Goal: Information Seeking & Learning: Learn about a topic

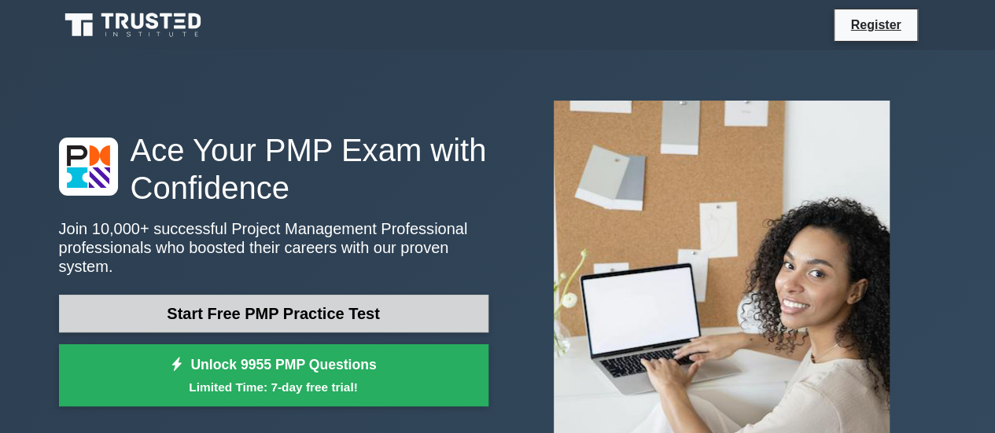
click at [333, 295] on link "Start Free PMP Practice Test" at bounding box center [273, 314] width 429 height 38
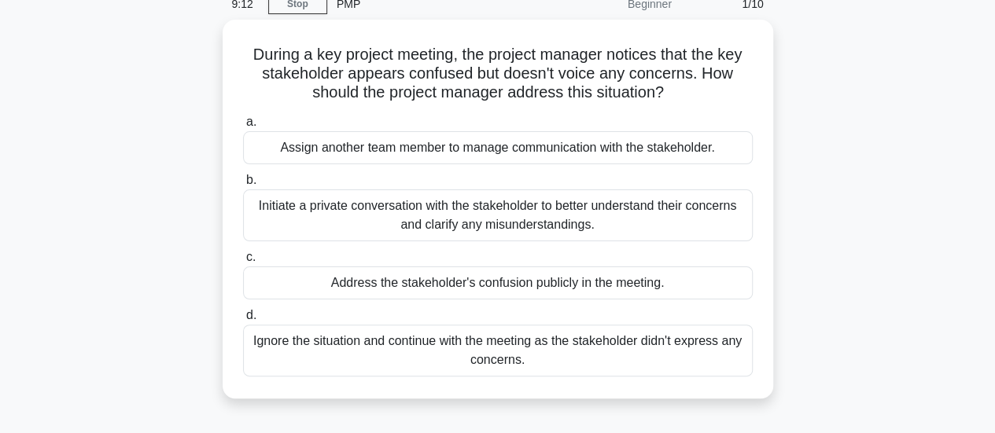
scroll to position [63, 0]
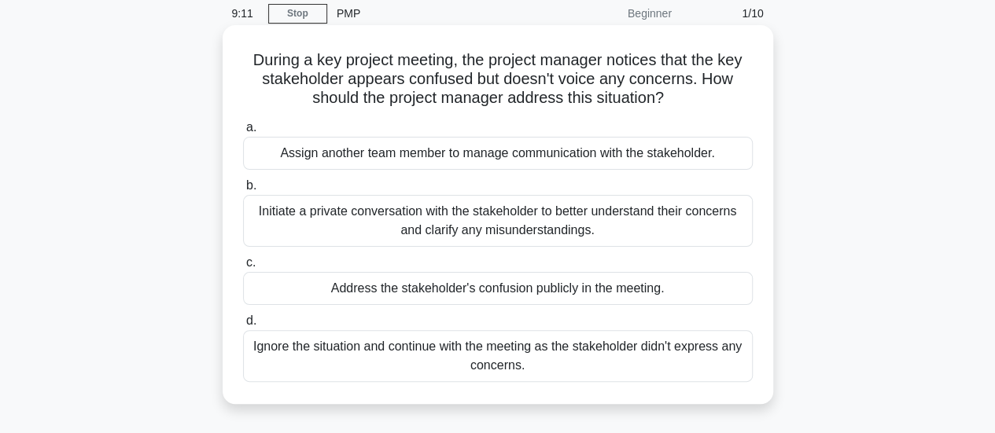
click at [316, 218] on div "Initiate a private conversation with the stakeholder to better understand their…" at bounding box center [498, 221] width 510 height 52
click at [243, 191] on input "b. Initiate a private conversation with the stakeholder to better understand th…" at bounding box center [243, 186] width 0 height 10
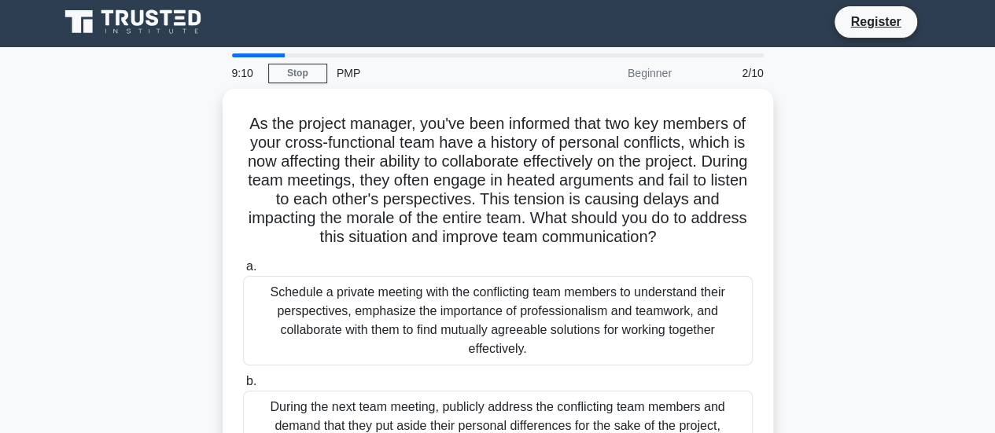
scroll to position [0, 0]
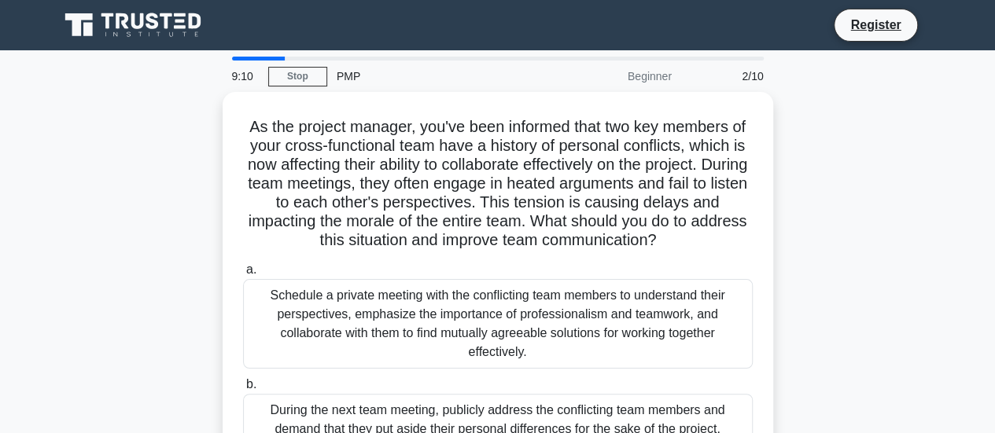
click at [316, 218] on h5 "As the project manager, you've been informed that two key members of your cross…" at bounding box center [497, 184] width 513 height 134
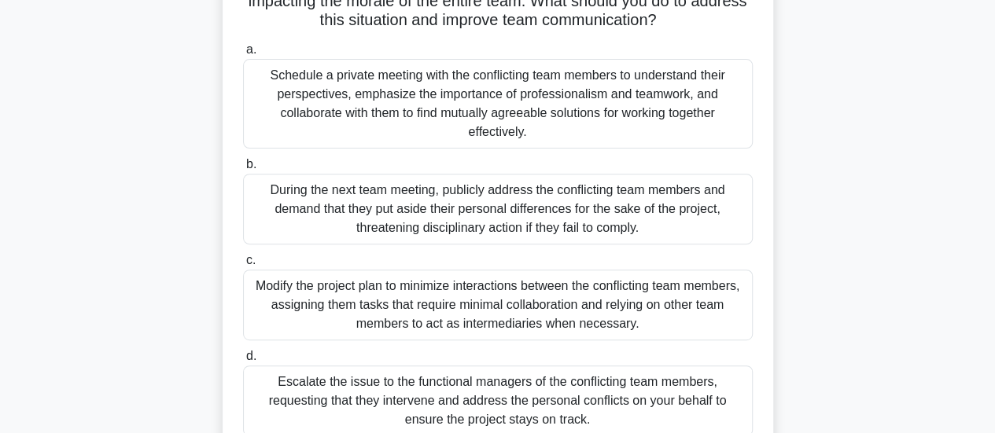
scroll to position [252, 0]
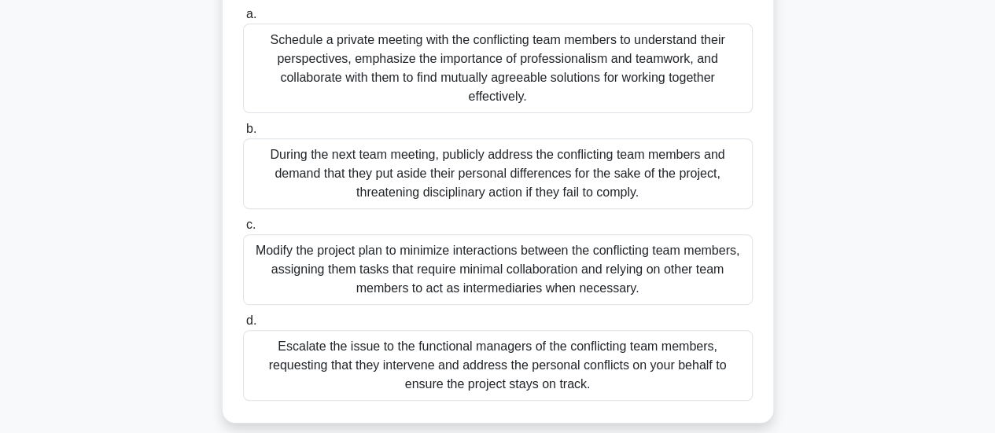
click at [310, 263] on div "Modify the project plan to minimize interactions between the conflicting team m…" at bounding box center [498, 269] width 510 height 71
click at [243, 230] on input "c. Modify the project plan to minimize interactions between the conflicting tea…" at bounding box center [243, 225] width 0 height 10
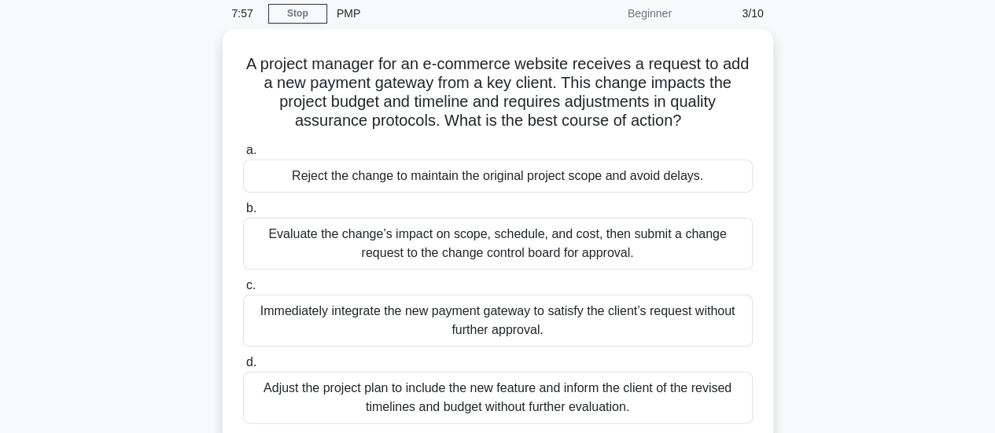
scroll to position [94, 0]
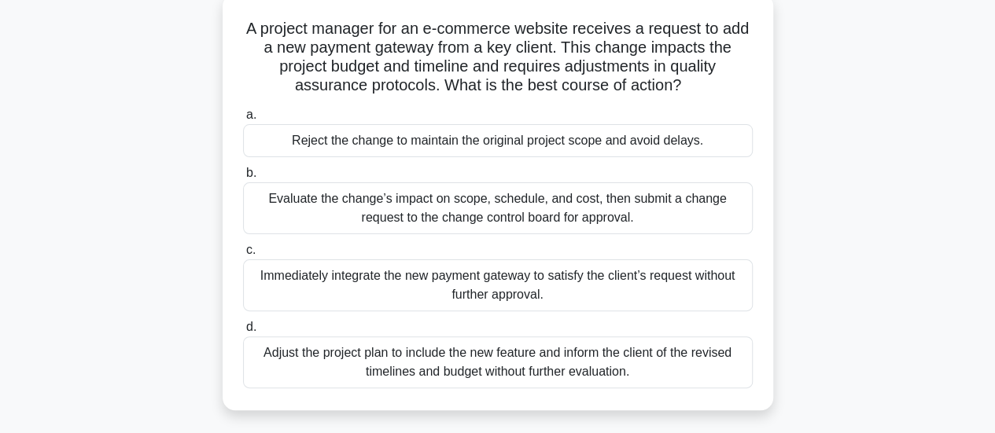
click at [358, 366] on div "Adjust the project plan to include the new feature and inform the client of the…" at bounding box center [498, 363] width 510 height 52
click at [243, 333] on input "d. Adjust the project plan to include the new feature and inform the client of …" at bounding box center [243, 327] width 0 height 10
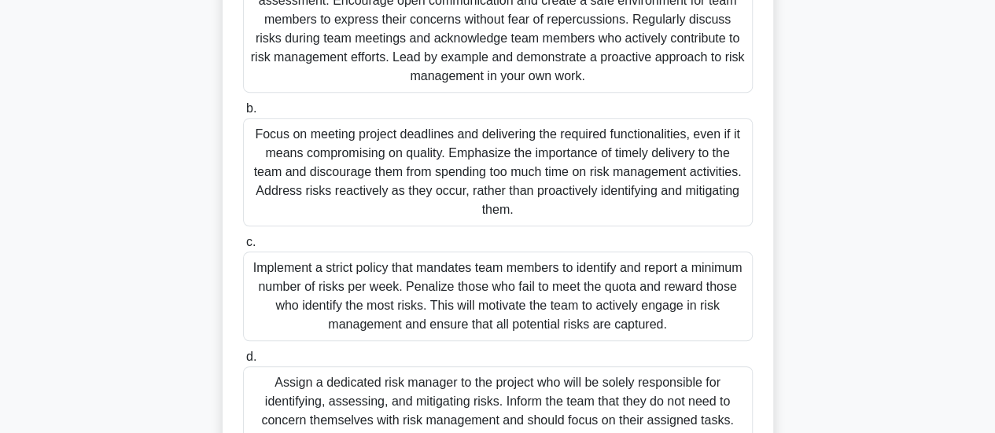
scroll to position [220, 0]
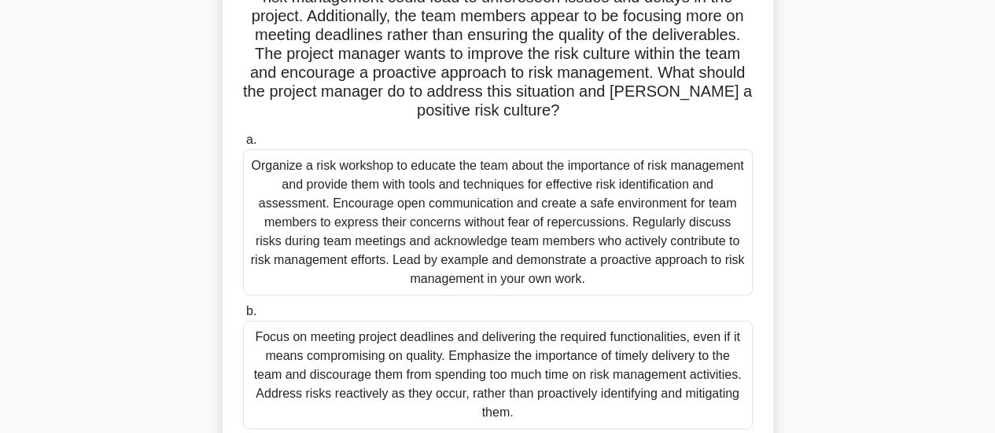
click at [401, 231] on div "Organize a risk workshop to educate the team about the importance of risk manag…" at bounding box center [498, 222] width 510 height 146
click at [243, 145] on input "a. Organize a risk workshop to educate the team about the importance of risk ma…" at bounding box center [243, 140] width 0 height 10
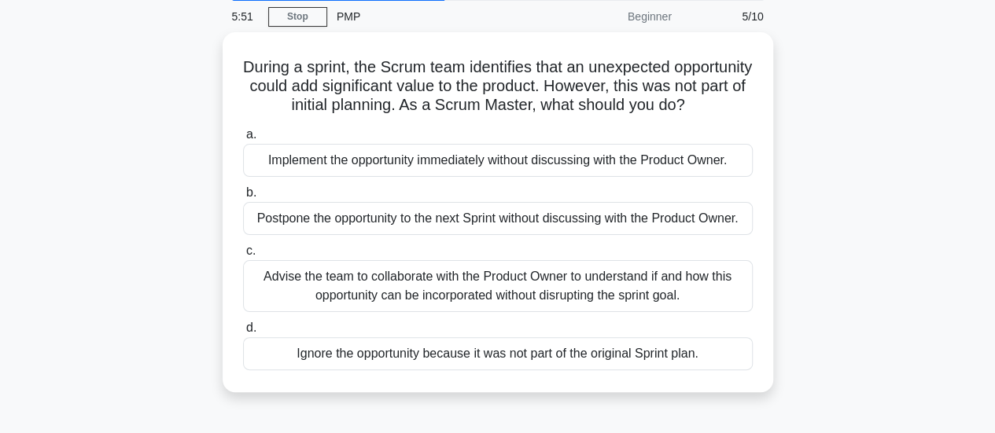
scroll to position [63, 0]
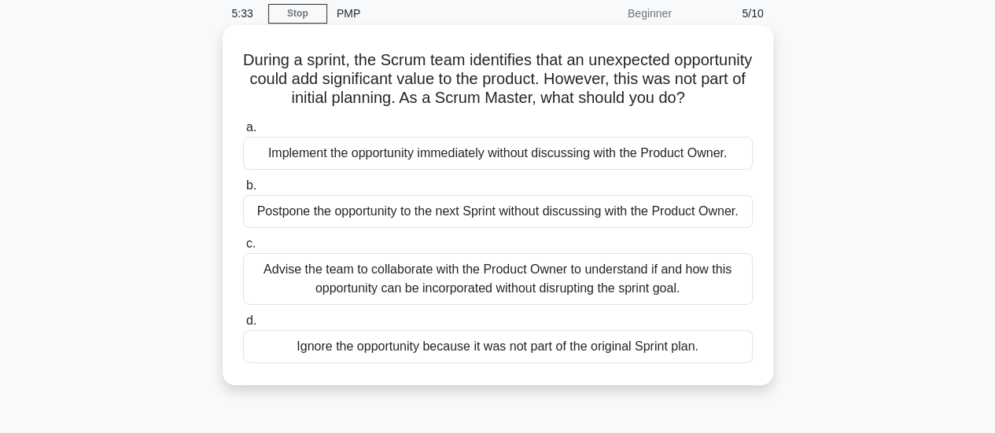
click at [428, 305] on div "Advise the team to collaborate with the Product Owner to understand if and how …" at bounding box center [498, 279] width 510 height 52
click at [243, 249] on input "c. Advise the team to collaborate with the Product Owner to understand if and h…" at bounding box center [243, 244] width 0 height 10
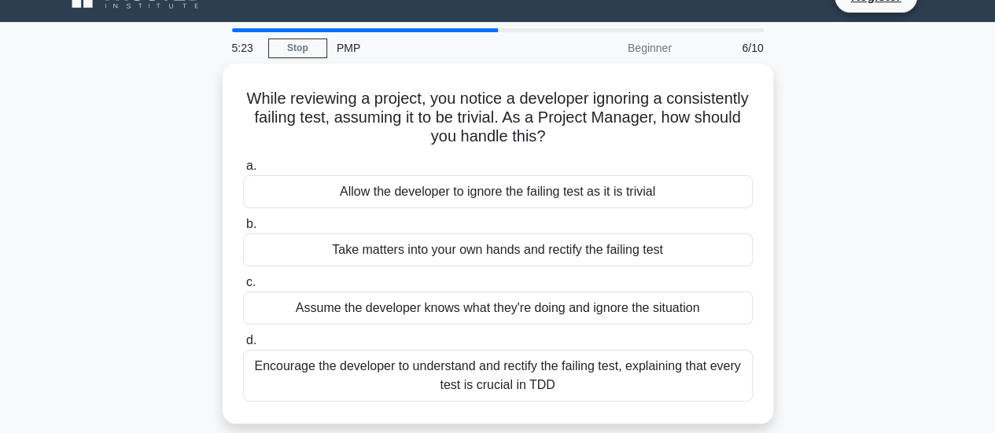
scroll to position [31, 0]
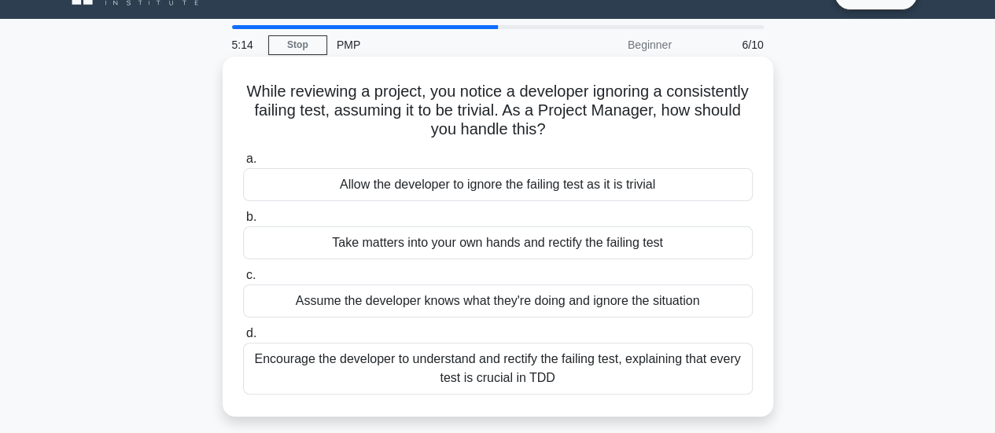
click at [438, 383] on div "Encourage the developer to understand and rectify the failing test, explaining …" at bounding box center [498, 369] width 510 height 52
click at [243, 339] on input "d. Encourage the developer to understand and rectify the failing test, explaini…" at bounding box center [243, 334] width 0 height 10
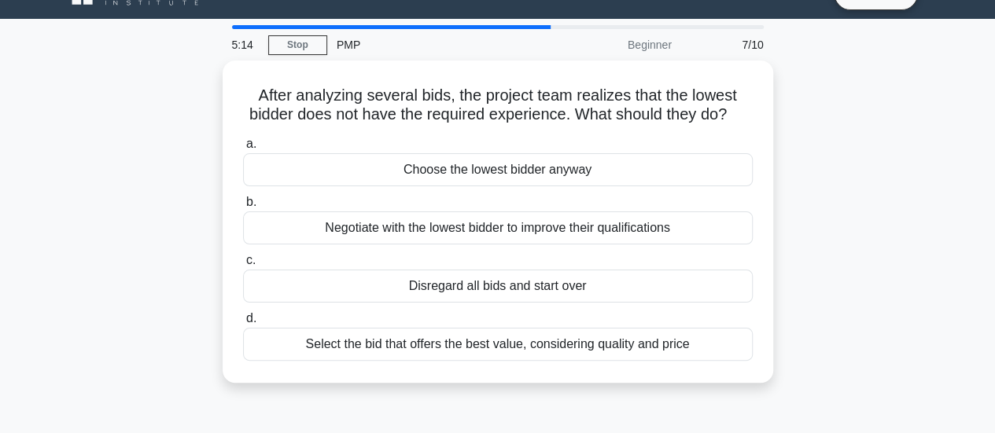
scroll to position [0, 0]
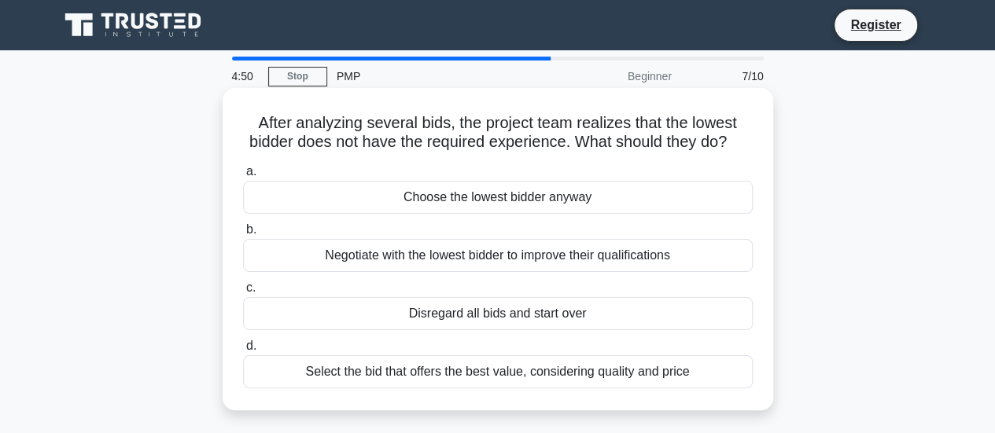
click at [453, 388] on div "Select the bid that offers the best value, considering quality and price" at bounding box center [498, 371] width 510 height 33
click at [243, 352] on input "d. Select the bid that offers the best value, considering quality and price" at bounding box center [243, 346] width 0 height 10
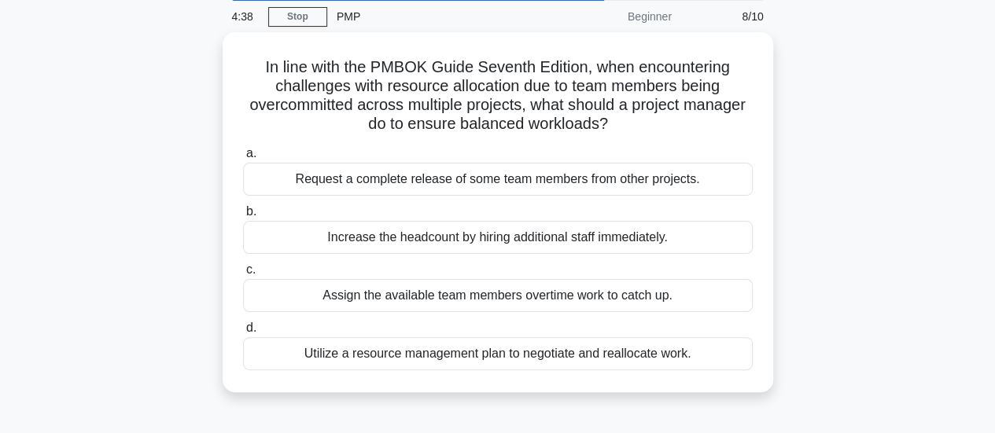
scroll to position [63, 0]
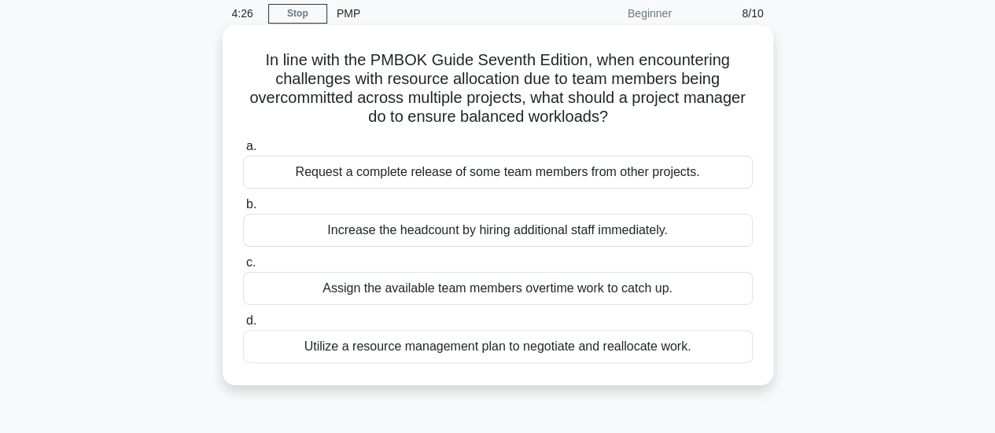
click at [488, 355] on div "Utilize a resource management plan to negotiate and reallocate work." at bounding box center [498, 346] width 510 height 33
click at [243, 326] on input "d. Utilize a resource management plan to negotiate and reallocate work." at bounding box center [243, 321] width 0 height 10
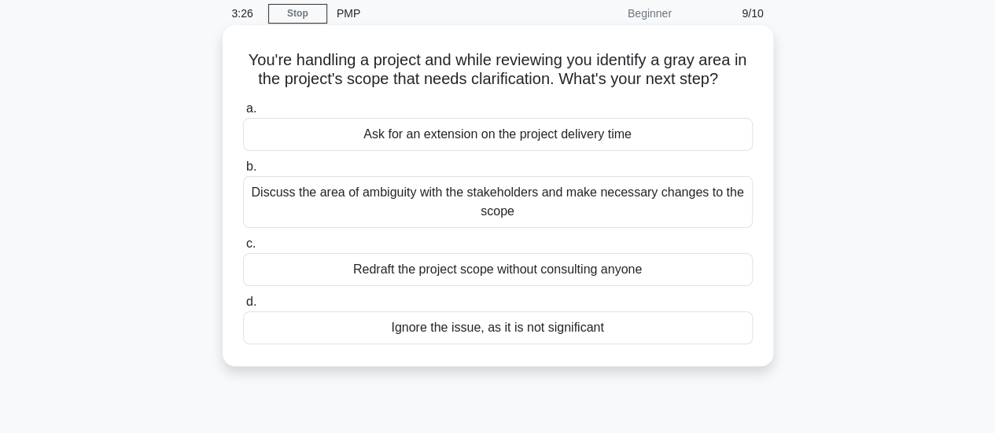
click at [495, 201] on div "Discuss the area of ambiguity with the stakeholders and make necessary changes …" at bounding box center [498, 202] width 510 height 52
click at [243, 172] on input "b. Discuss the area of ambiguity with the stakeholders and make necessary chang…" at bounding box center [243, 167] width 0 height 10
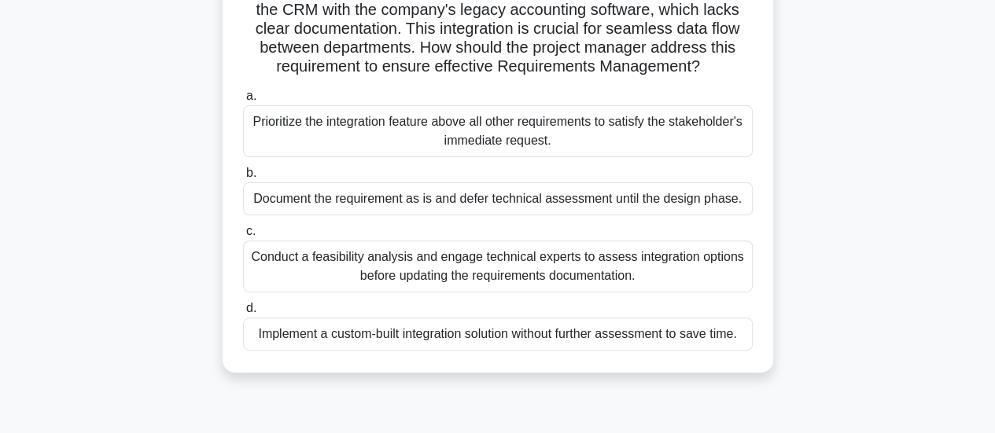
scroll to position [157, 0]
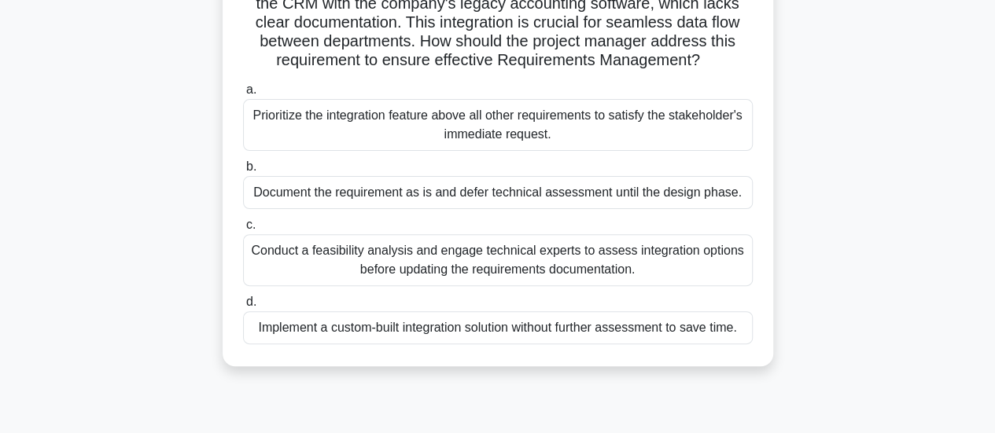
click at [540, 278] on div "Conduct a feasibility analysis and engage technical experts to assess integrati…" at bounding box center [498, 260] width 510 height 52
click at [243, 230] on input "c. Conduct a feasibility analysis and engage technical experts to assess integr…" at bounding box center [243, 225] width 0 height 10
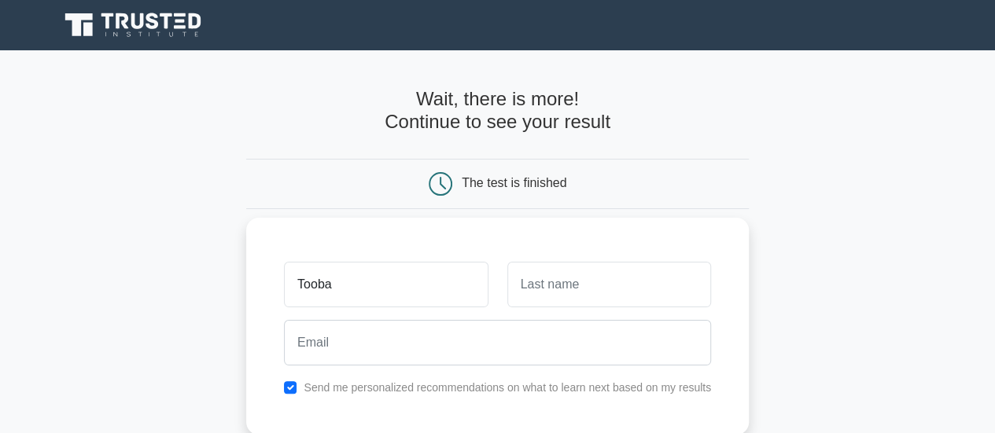
type input "Tooba"
click at [619, 287] on input "text" at bounding box center [609, 285] width 204 height 46
type input "\"
type input "s"
type input "Shehzad"
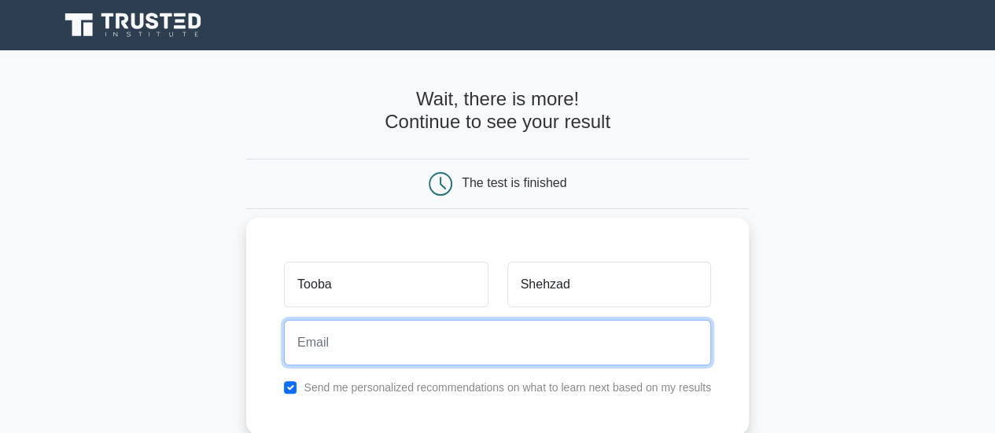
click at [550, 359] on input "email" at bounding box center [497, 343] width 427 height 46
type input "toobaabbasi474@gmail.com"
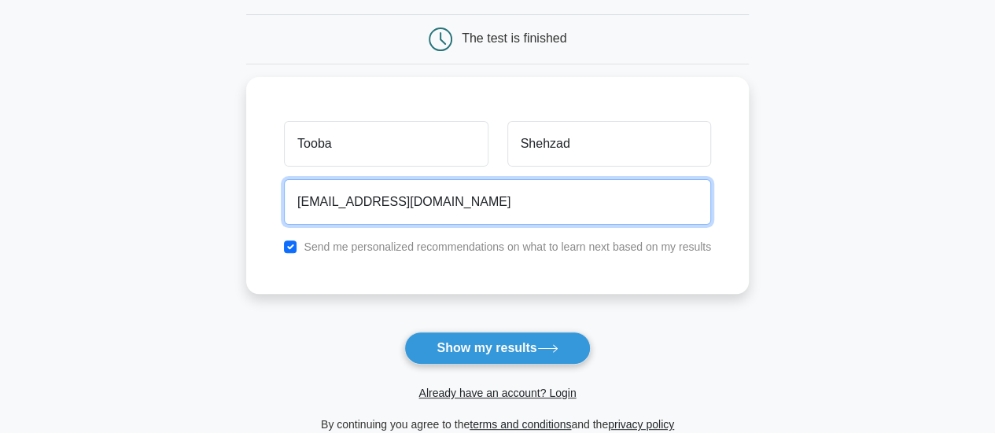
scroll to position [161, 0]
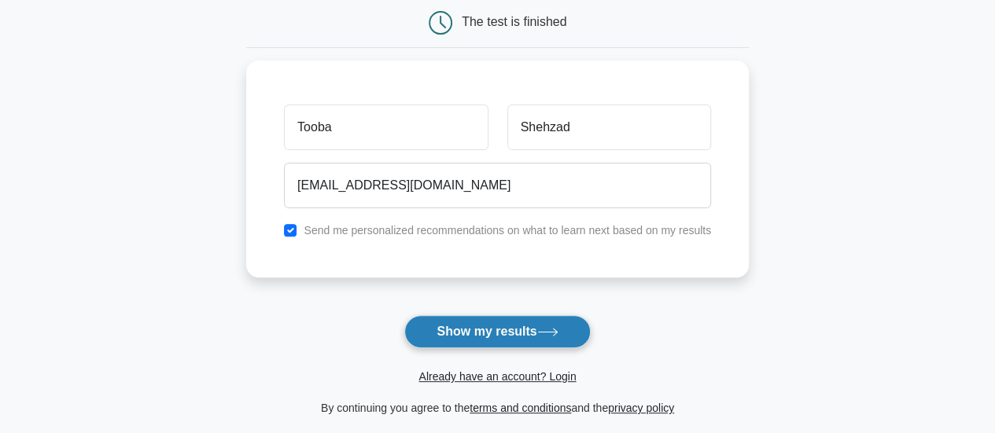
click at [488, 328] on button "Show my results" at bounding box center [497, 331] width 186 height 33
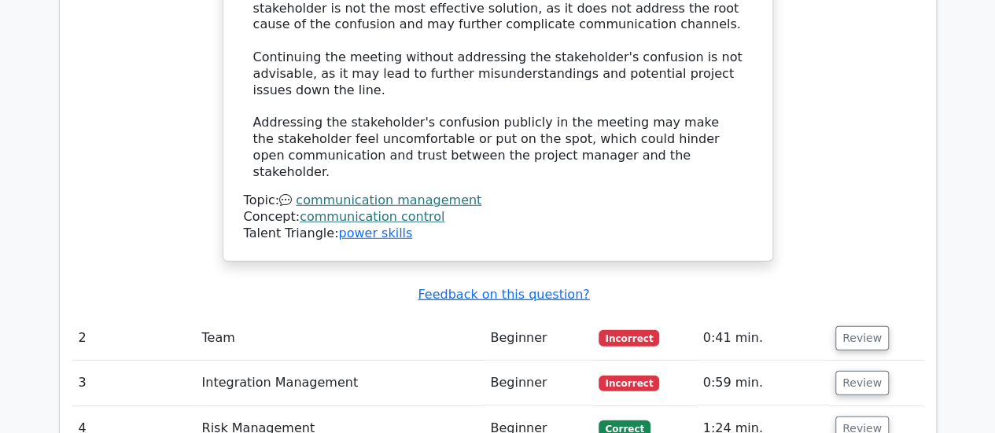
scroll to position [2013, 0]
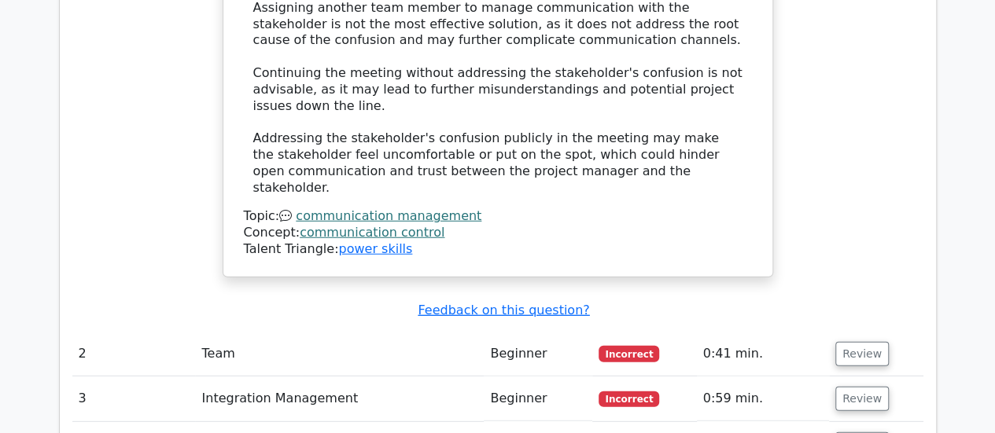
click at [508, 332] on td "Beginner" at bounding box center [538, 354] width 109 height 45
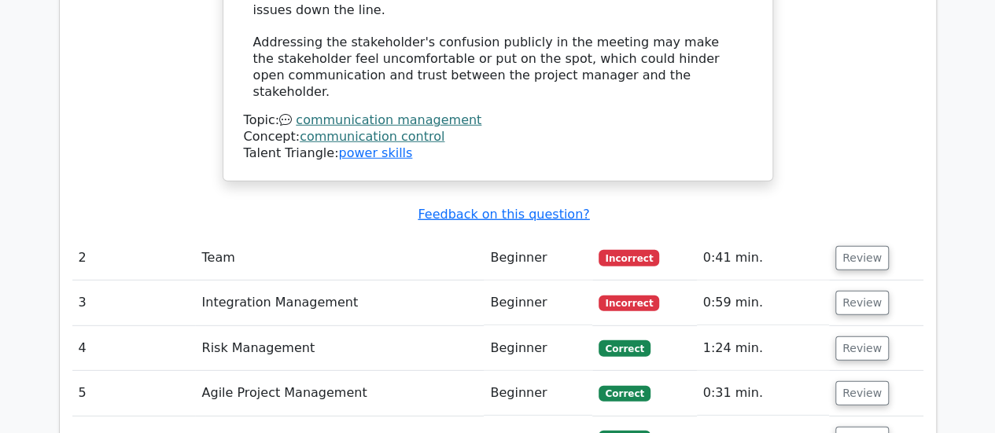
scroll to position [2108, 0]
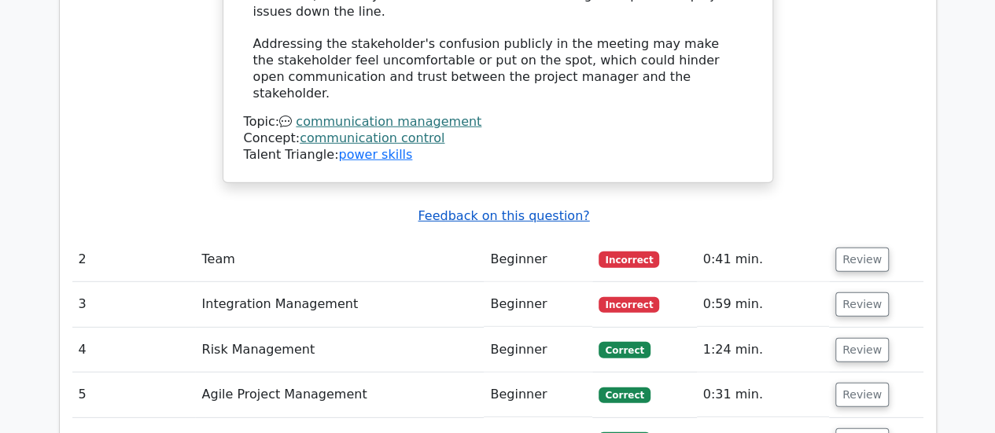
click at [505, 208] on u "Feedback on this question?" at bounding box center [503, 215] width 171 height 15
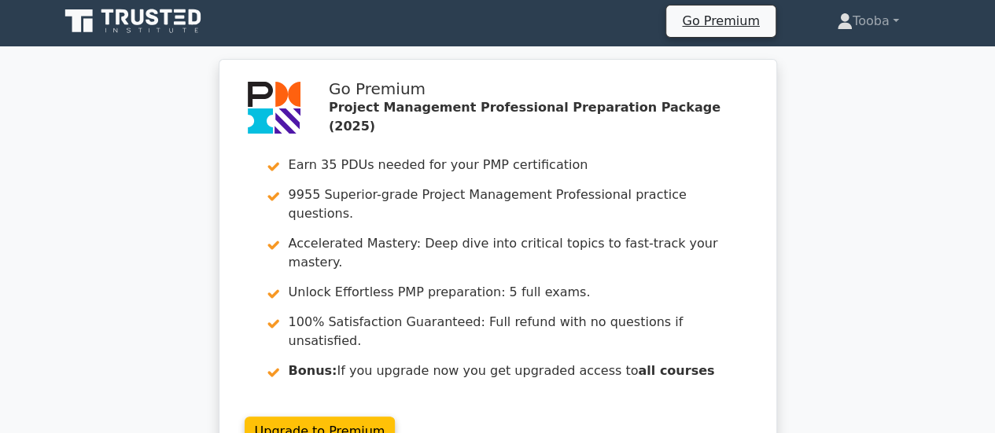
scroll to position [0, 0]
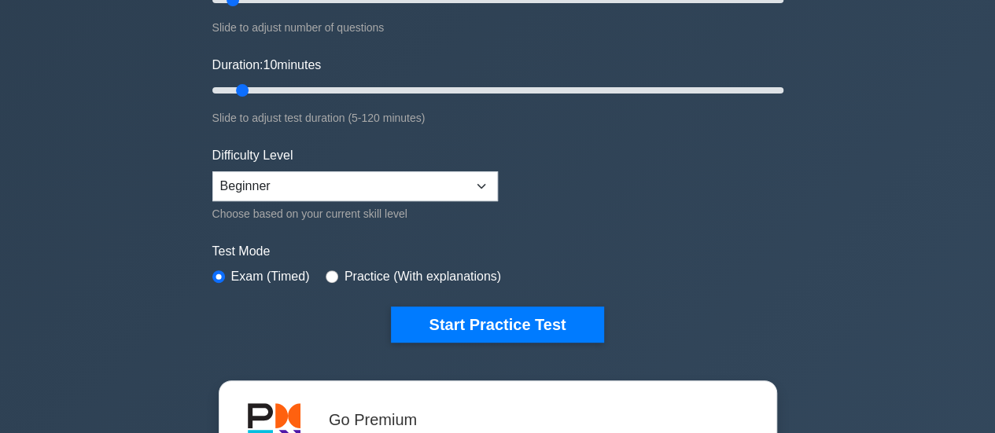
scroll to position [283, 0]
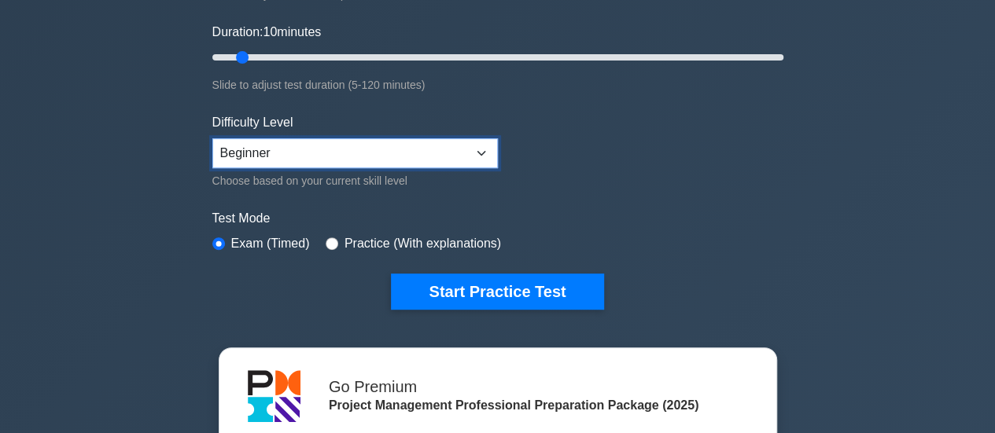
click at [470, 145] on select "Beginner Intermediate Expert" at bounding box center [354, 153] width 285 height 30
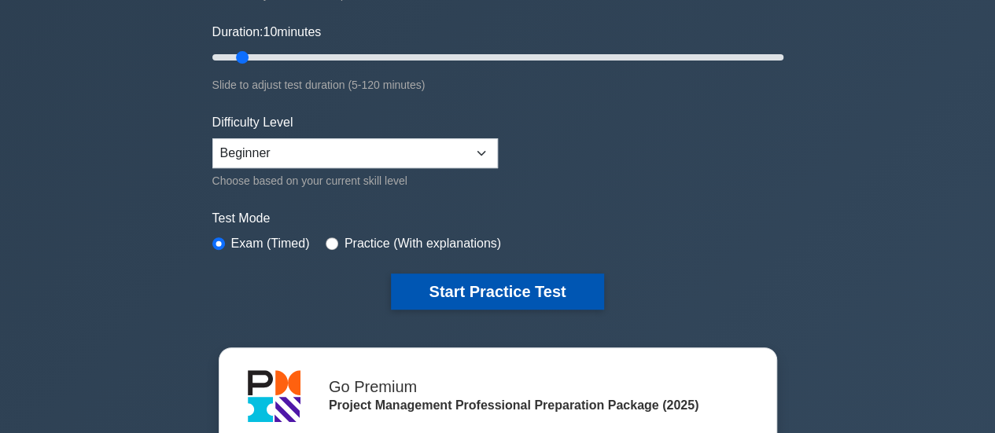
click at [462, 282] on button "Start Practice Test" at bounding box center [497, 292] width 212 height 36
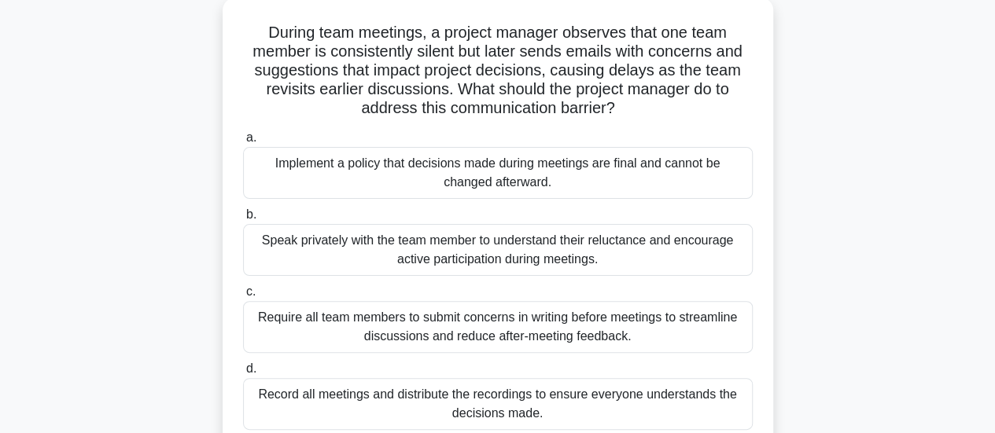
scroll to position [126, 0]
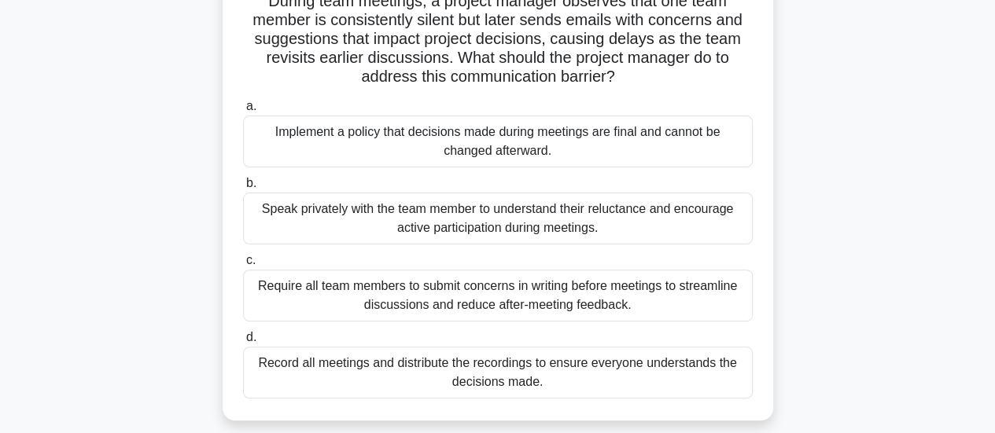
click at [462, 282] on div "Require all team members to submit concerns in writing before meetings to strea…" at bounding box center [498, 296] width 510 height 52
click at [243, 266] on input "c. Require all team members to submit concerns in writing before meetings to st…" at bounding box center [243, 261] width 0 height 10
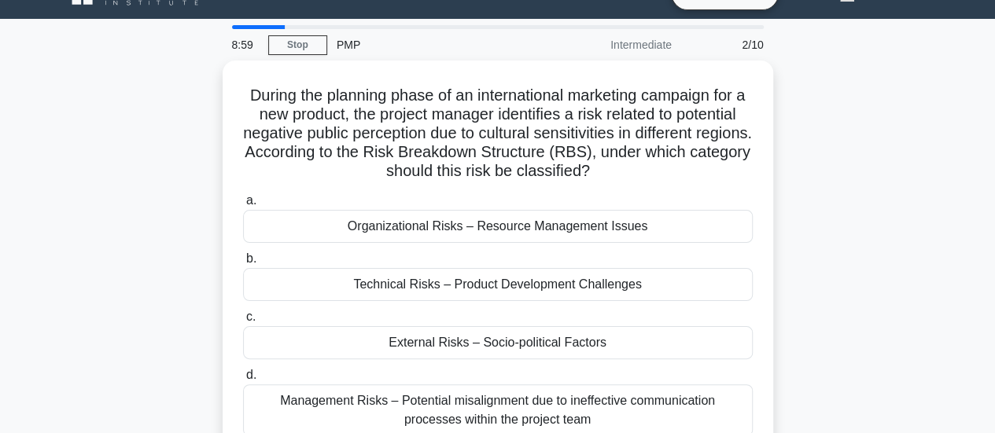
scroll to position [63, 0]
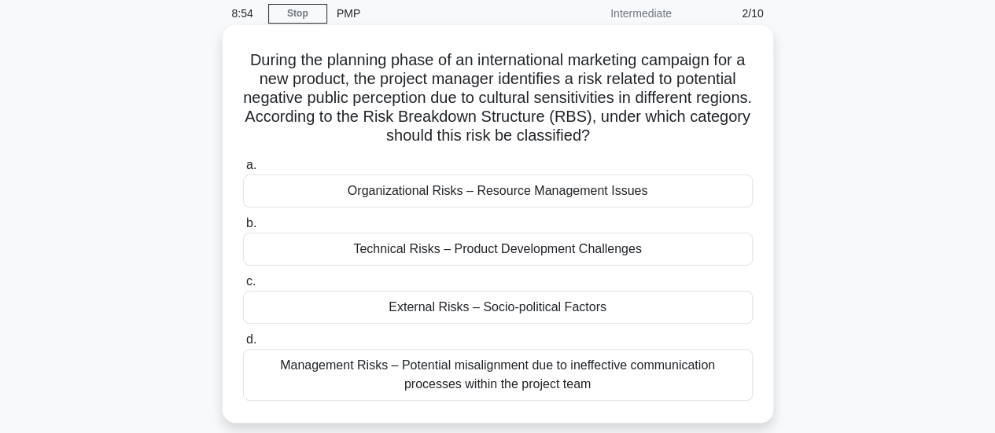
click at [460, 304] on div "External Risks – Socio-political Factors" at bounding box center [498, 307] width 510 height 33
click at [243, 287] on input "c. External Risks – Socio-political Factors" at bounding box center [243, 282] width 0 height 10
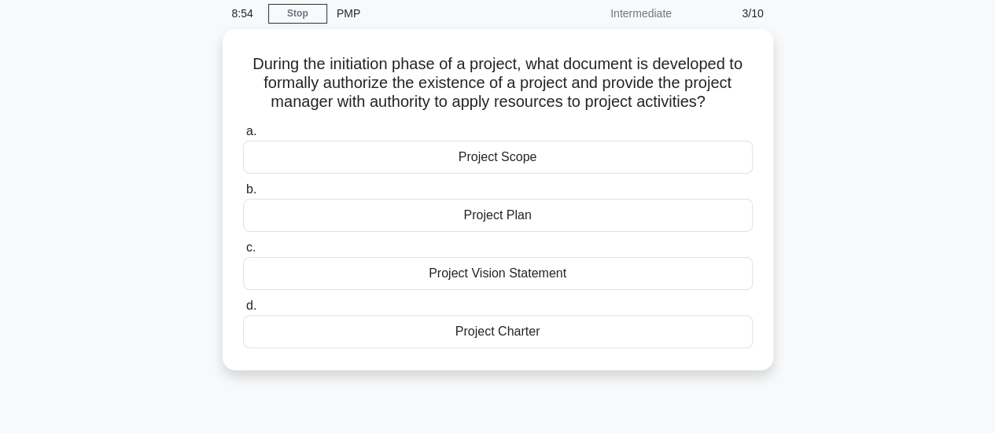
scroll to position [0, 0]
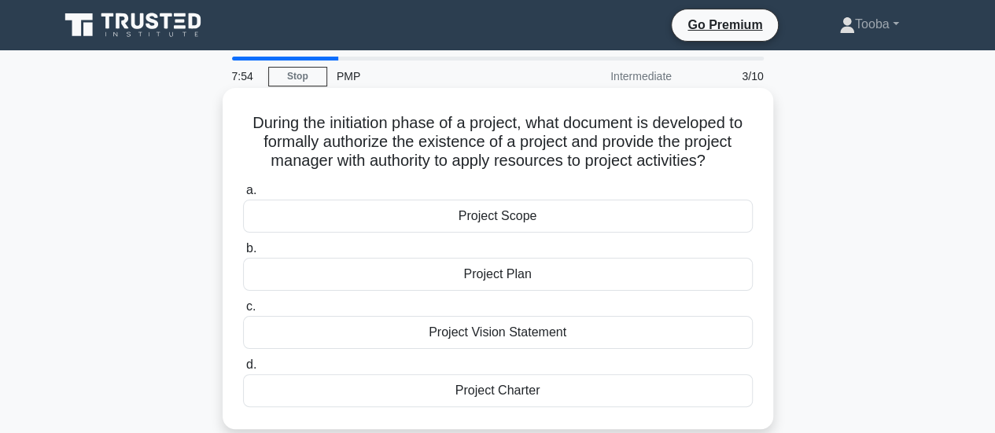
click at [503, 263] on div "Project Plan" at bounding box center [498, 274] width 510 height 33
click at [243, 254] on input "b. Project Plan" at bounding box center [243, 249] width 0 height 10
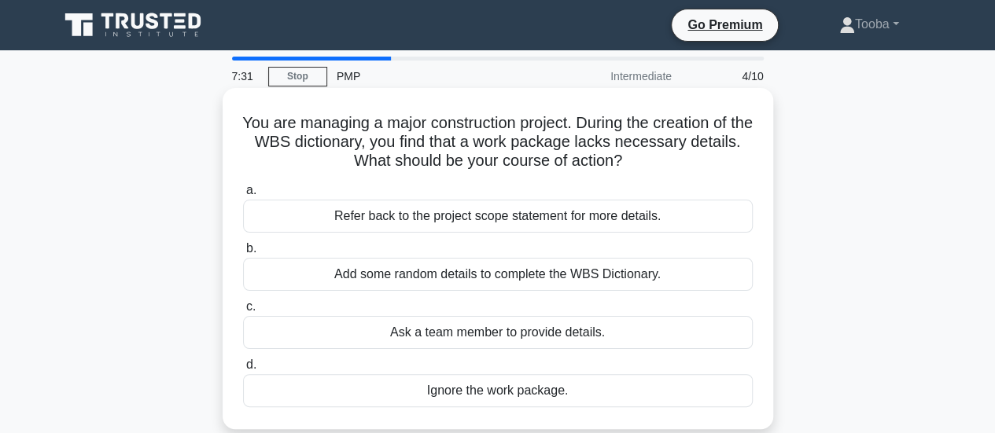
click at [532, 218] on div "Refer back to the project scope statement for more details." at bounding box center [498, 216] width 510 height 33
click at [243, 196] on input "a. Refer back to the project scope statement for more details." at bounding box center [243, 191] width 0 height 10
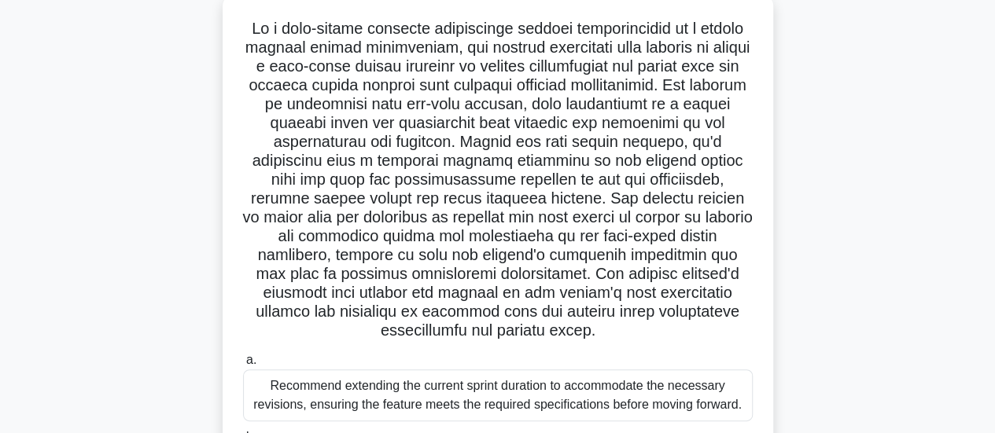
scroll to position [126, 0]
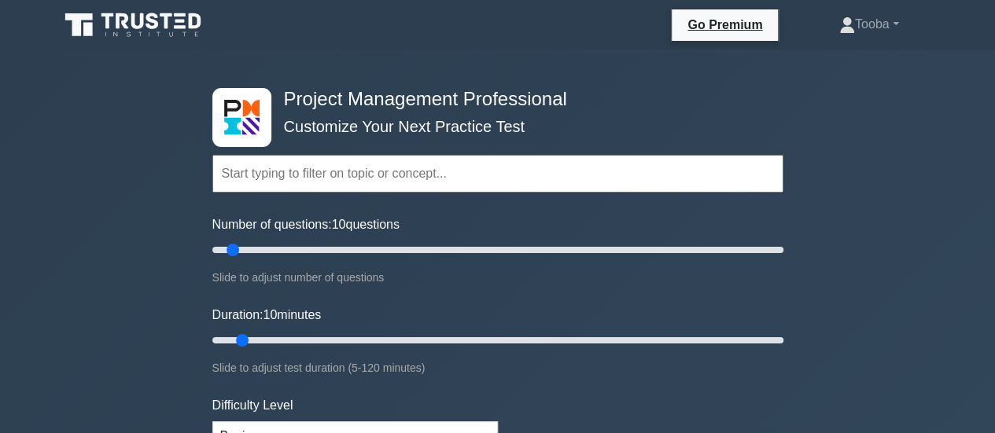
click at [344, 185] on input "text" at bounding box center [497, 174] width 571 height 38
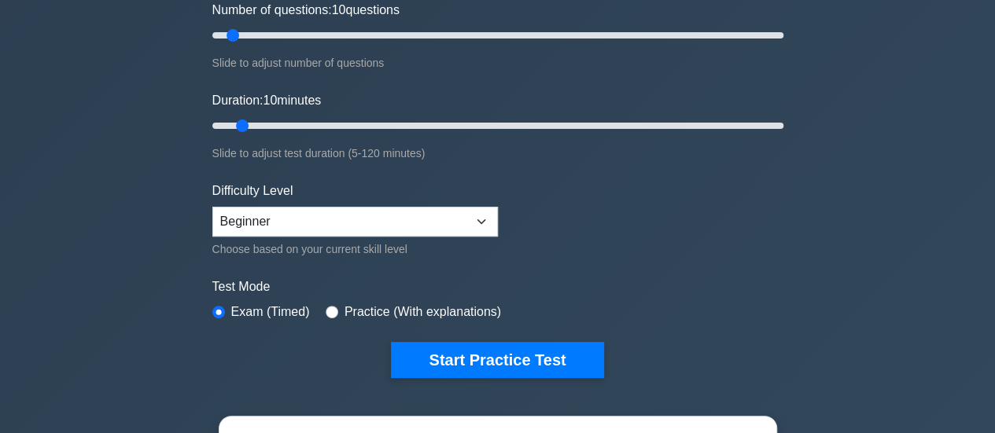
scroll to position [223, 0]
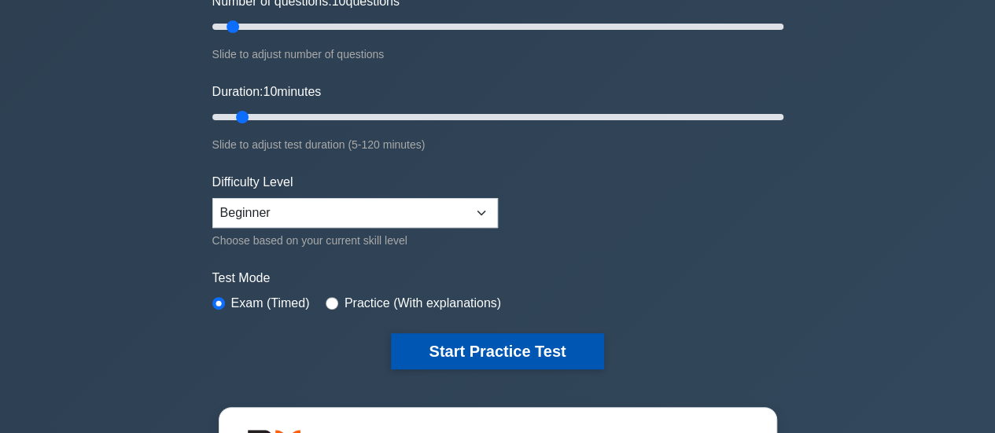
click at [494, 345] on button "Start Practice Test" at bounding box center [497, 351] width 212 height 36
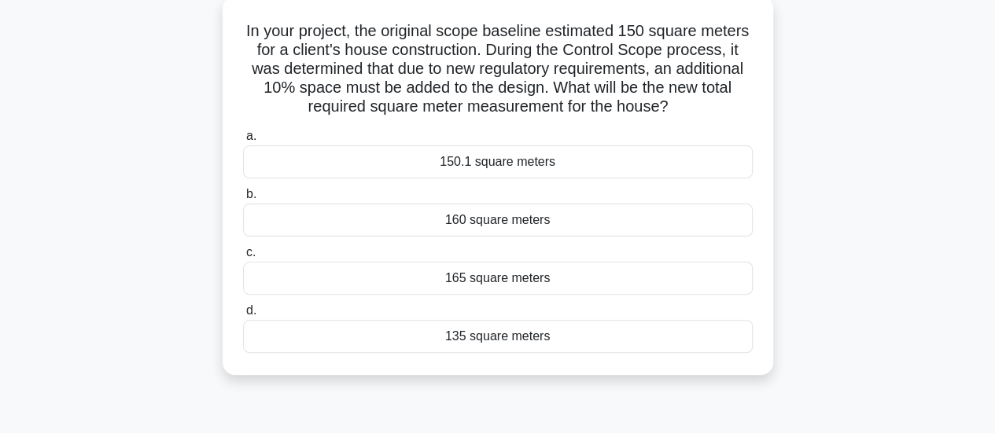
scroll to position [94, 0]
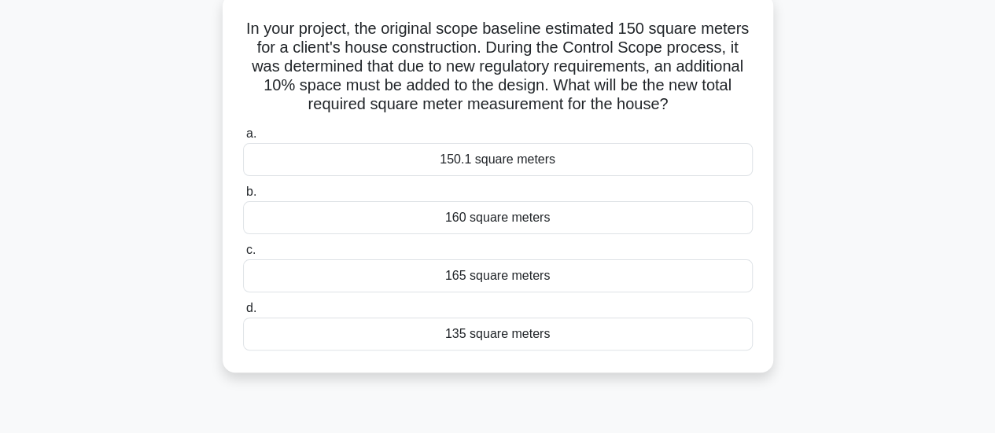
click at [555, 223] on div "160 square meters" at bounding box center [498, 217] width 510 height 33
click at [243, 197] on input "b. 160 square meters" at bounding box center [243, 192] width 0 height 10
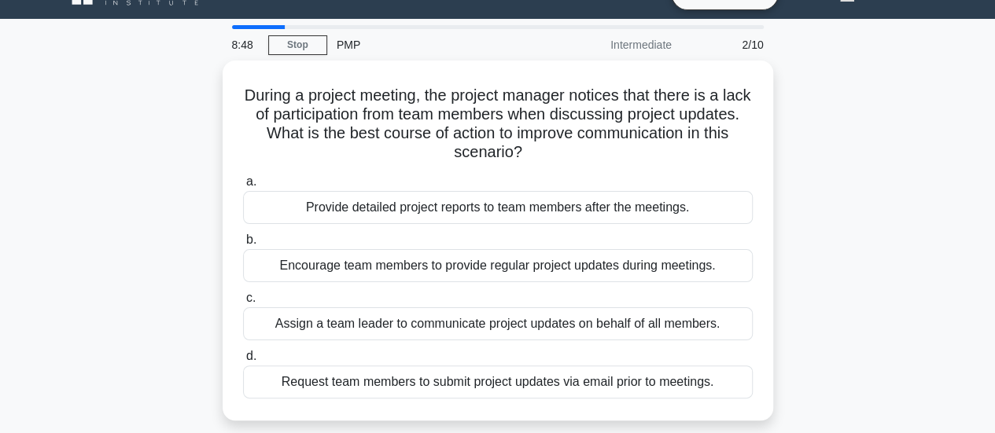
scroll to position [63, 0]
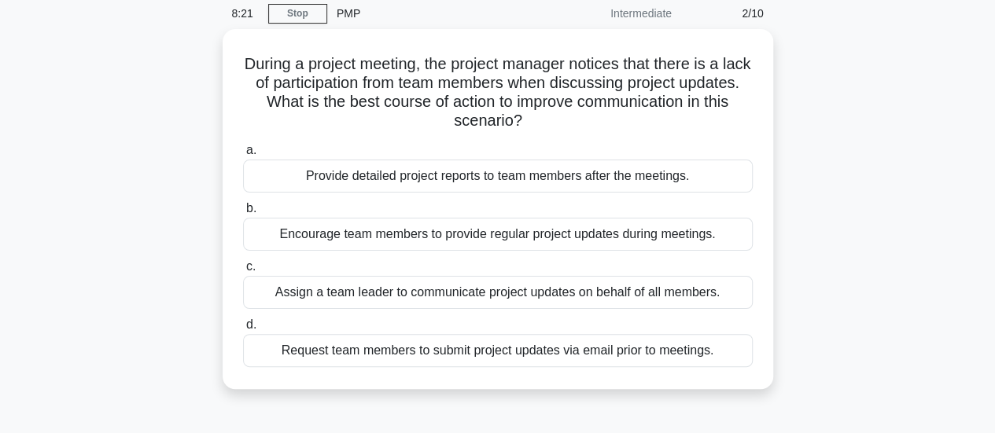
click at [555, 223] on div "Encourage team members to provide regular project updates during meetings." at bounding box center [498, 234] width 510 height 33
click at [243, 214] on input "b. Encourage team members to provide regular project updates during meetings." at bounding box center [243, 209] width 0 height 10
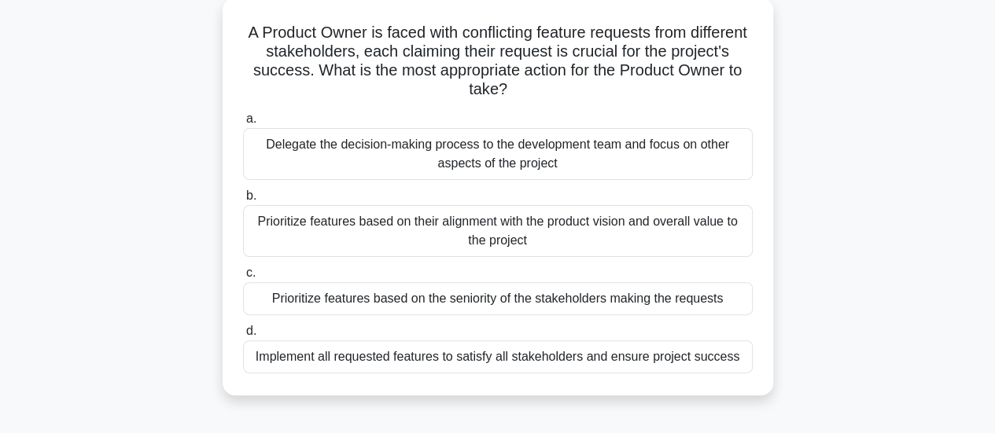
scroll to position [126, 0]
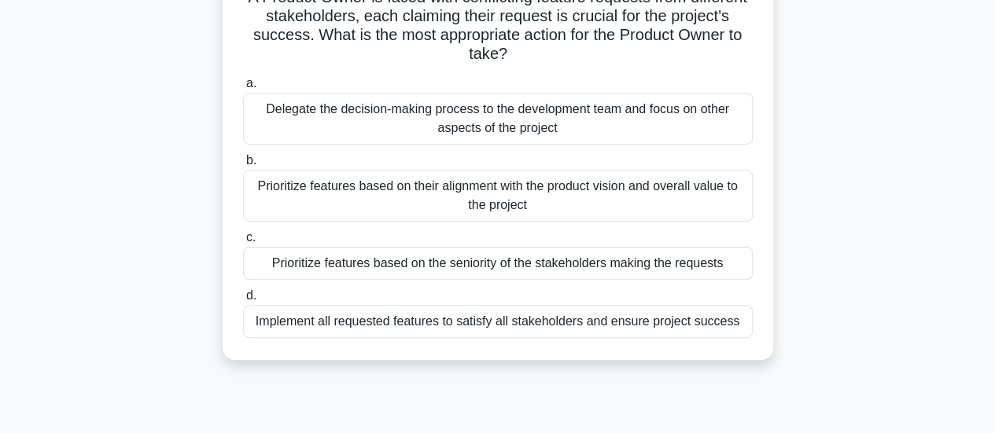
click at [549, 189] on div "Prioritize features based on their alignment with the product vision and overal…" at bounding box center [498, 196] width 510 height 52
click at [243, 166] on input "b. Prioritize features based on their alignment with the product vision and ove…" at bounding box center [243, 161] width 0 height 10
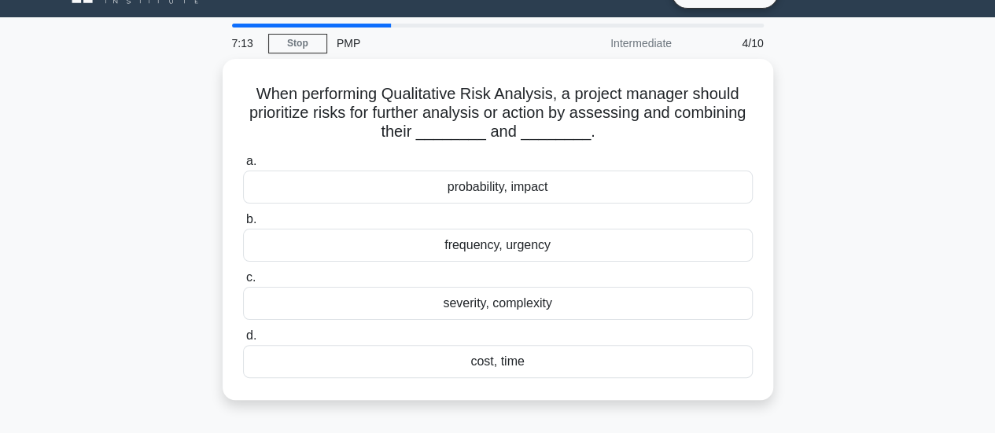
scroll to position [77, 0]
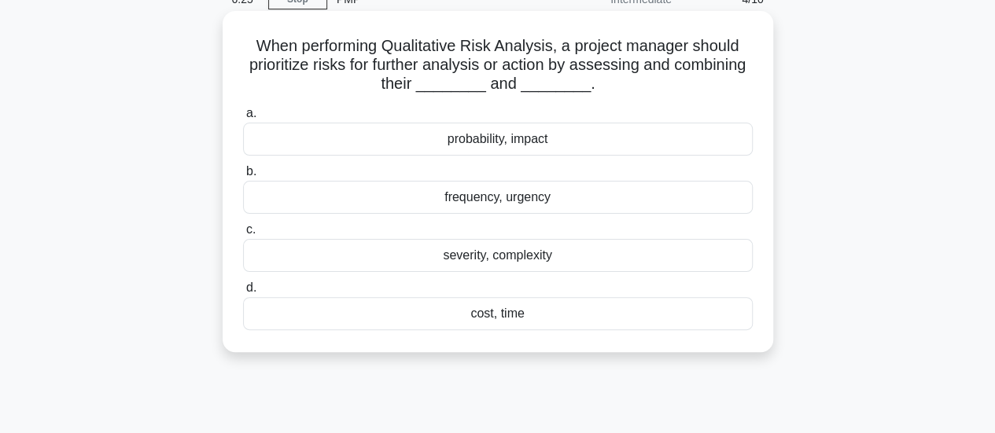
click at [504, 319] on div "cost, time" at bounding box center [498, 313] width 510 height 33
click at [243, 293] on input "d. cost, time" at bounding box center [243, 288] width 0 height 10
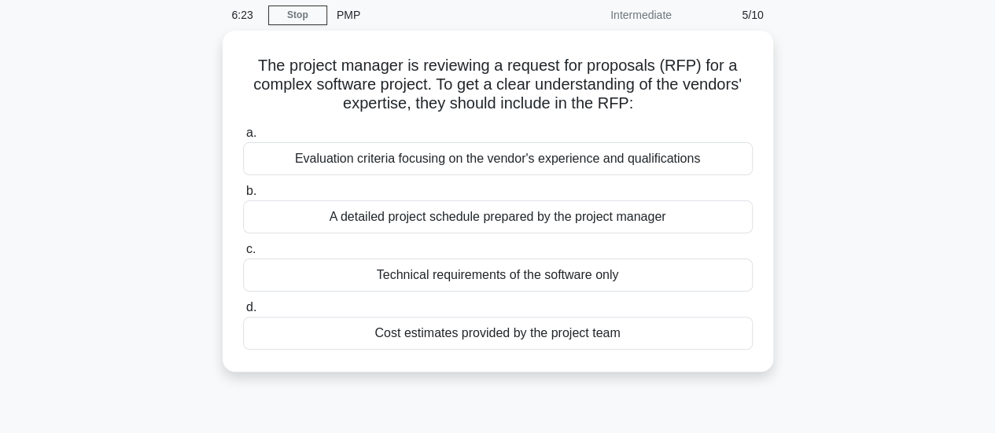
scroll to position [63, 0]
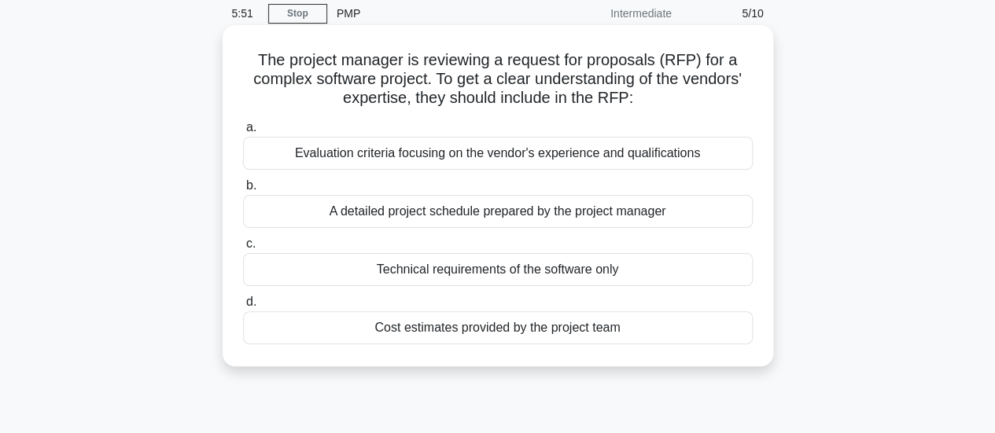
click at [569, 204] on div "A detailed project schedule prepared by the project manager" at bounding box center [498, 211] width 510 height 33
click at [243, 191] on input "b. A detailed project schedule prepared by the project manager" at bounding box center [243, 186] width 0 height 10
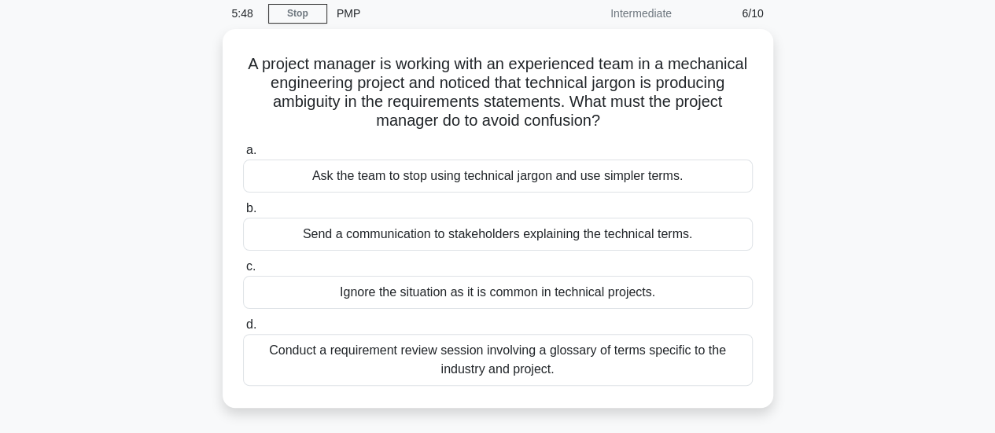
scroll to position [94, 0]
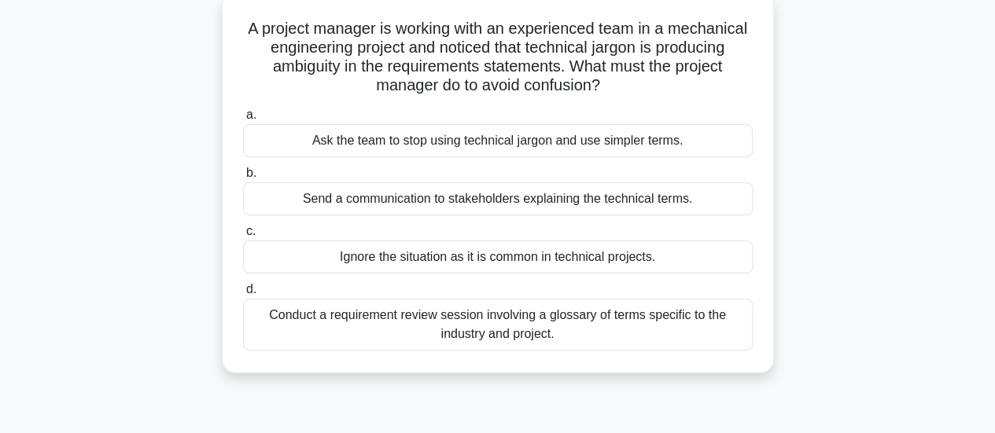
click at [501, 333] on div "Conduct a requirement review session involving a glossary of terms specific to …" at bounding box center [498, 325] width 510 height 52
click at [243, 295] on input "d. Conduct a requirement review session involving a glossary of terms specific …" at bounding box center [243, 290] width 0 height 10
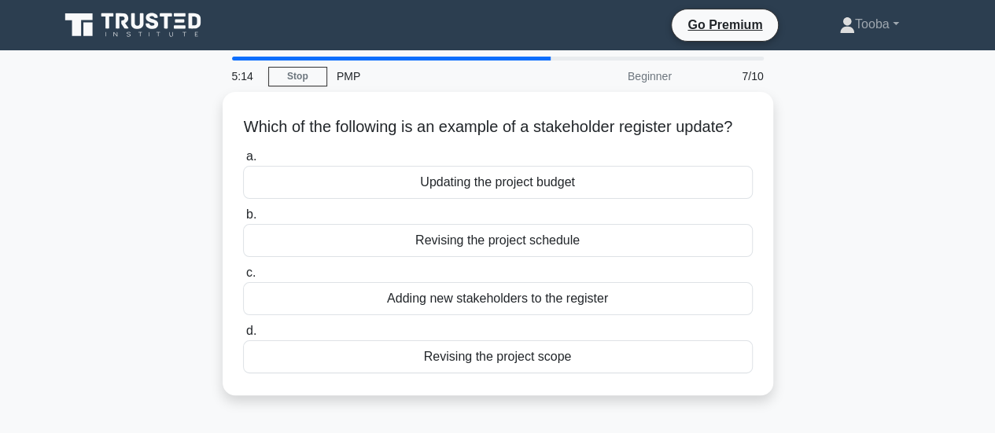
scroll to position [31, 0]
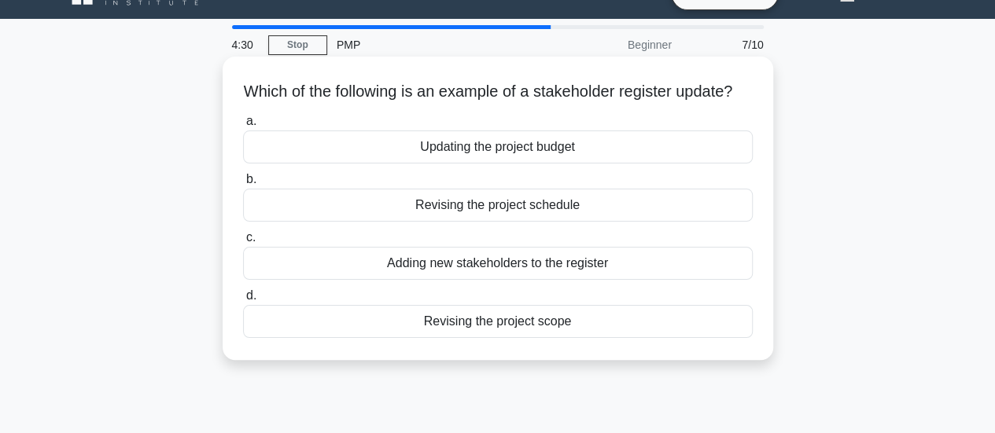
click at [517, 163] on div "Updating the project budget" at bounding box center [498, 147] width 510 height 33
click at [243, 127] on input "a. Updating the project budget" at bounding box center [243, 121] width 0 height 10
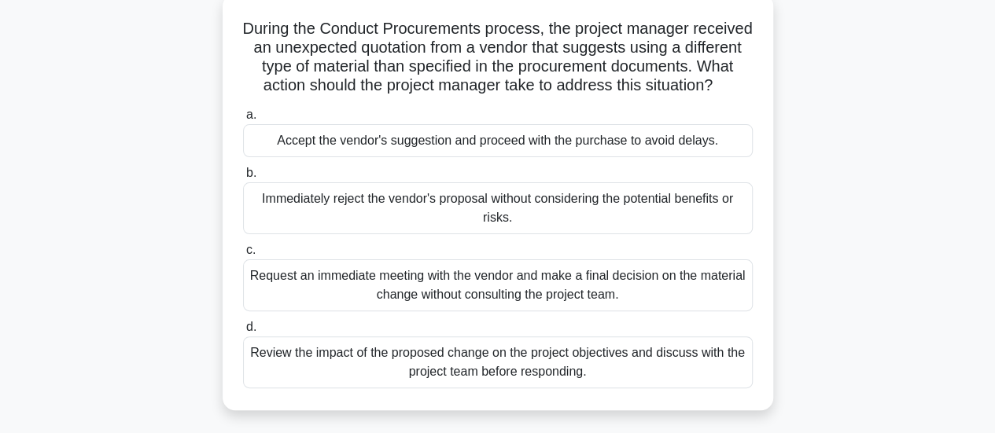
scroll to position [126, 0]
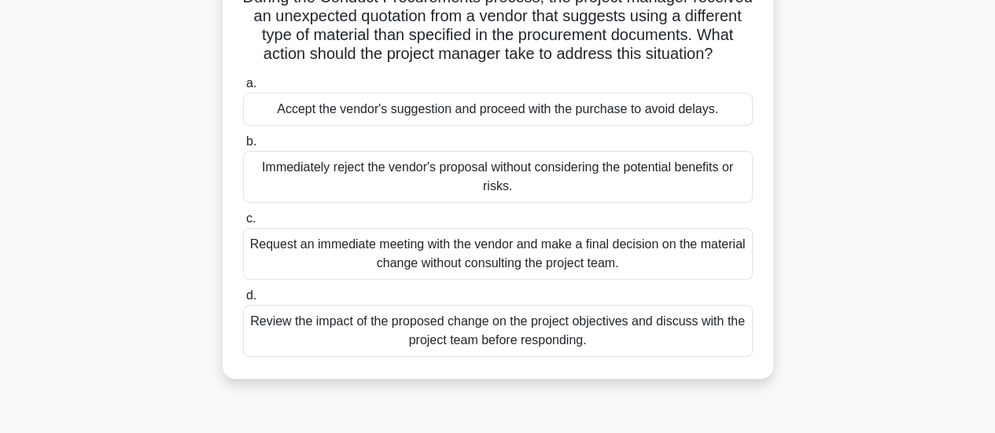
click at [598, 280] on div "Request an immediate meeting with the vendor and make a final decision on the m…" at bounding box center [498, 254] width 510 height 52
click at [243, 224] on input "c. Request an immediate meeting with the vendor and make a final decision on th…" at bounding box center [243, 219] width 0 height 10
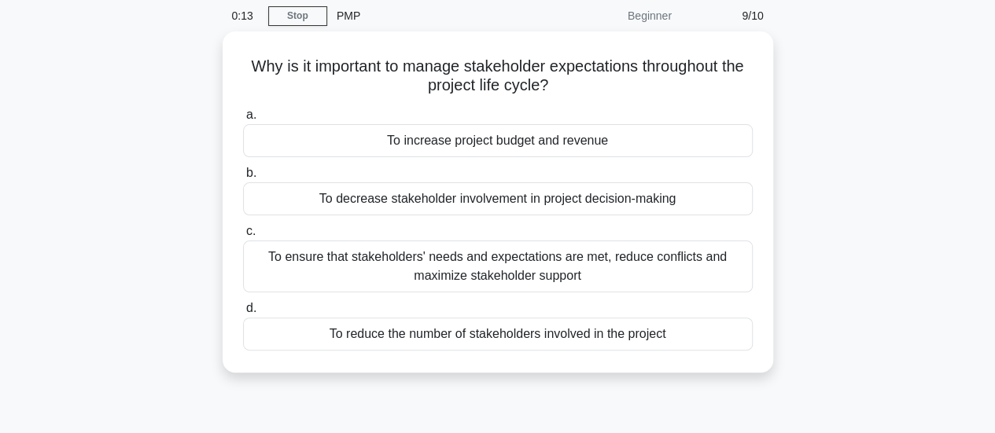
scroll to position [63, 0]
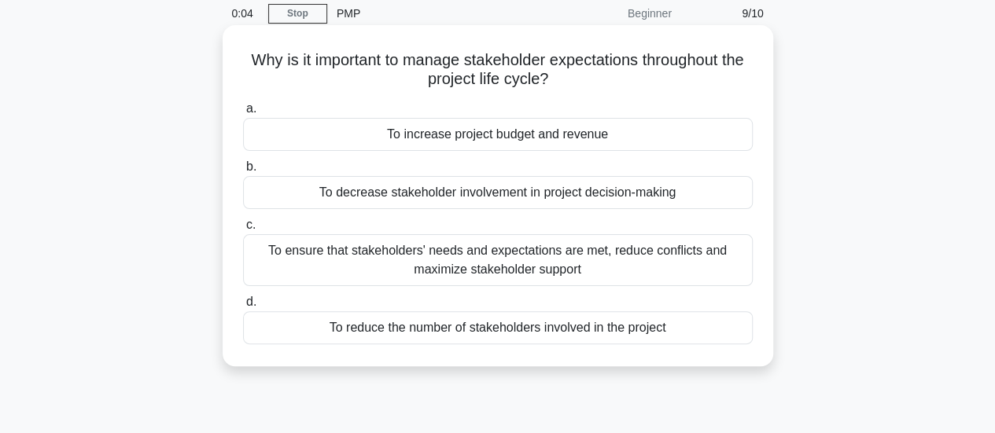
click at [615, 265] on div "To ensure that stakeholders' needs and expectations are met, reduce conflicts a…" at bounding box center [498, 260] width 510 height 52
click at [243, 230] on input "c. To ensure that stakeholders' needs and expectations are met, reduce conflict…" at bounding box center [243, 225] width 0 height 10
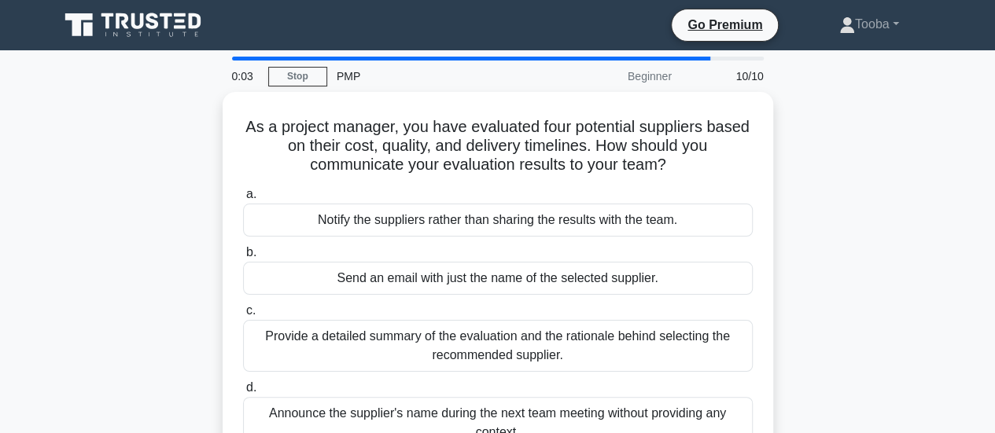
scroll to position [31, 0]
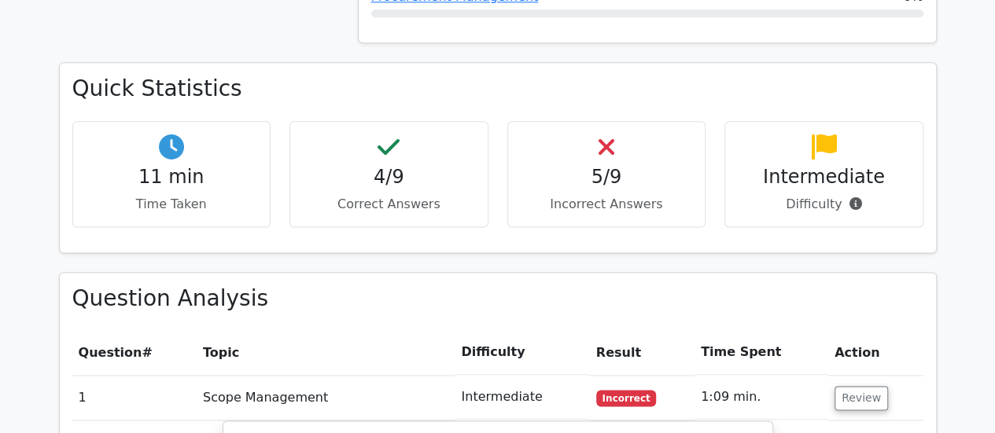
scroll to position [1038, 0]
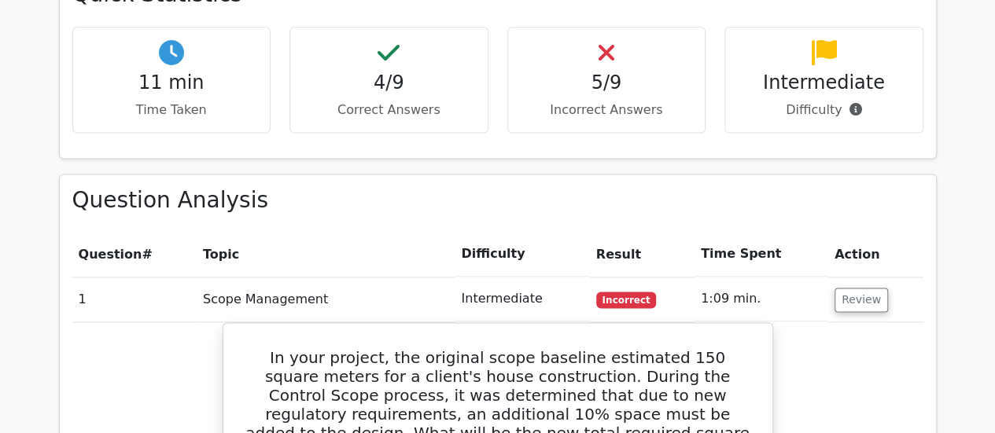
click at [635, 292] on span "Incorrect" at bounding box center [626, 300] width 61 height 16
click at [634, 292] on span "Incorrect" at bounding box center [626, 300] width 61 height 16
click at [841, 288] on button "Review" at bounding box center [860, 300] width 53 height 24
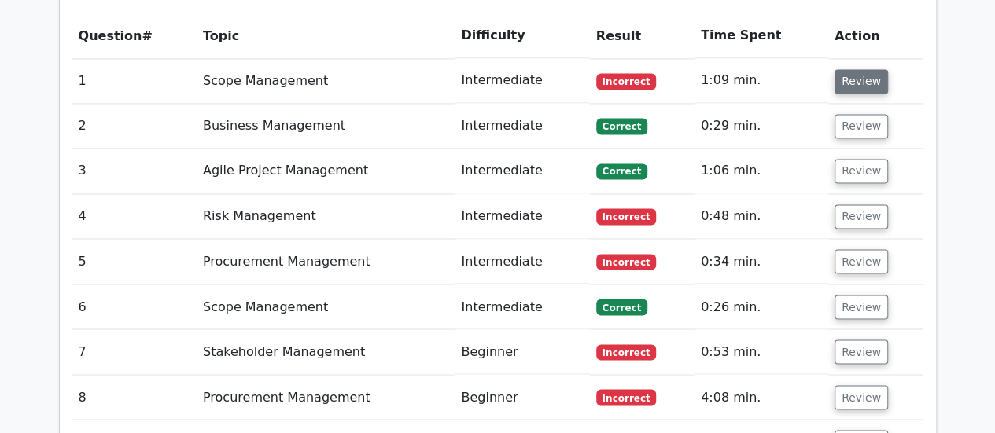
scroll to position [1258, 0]
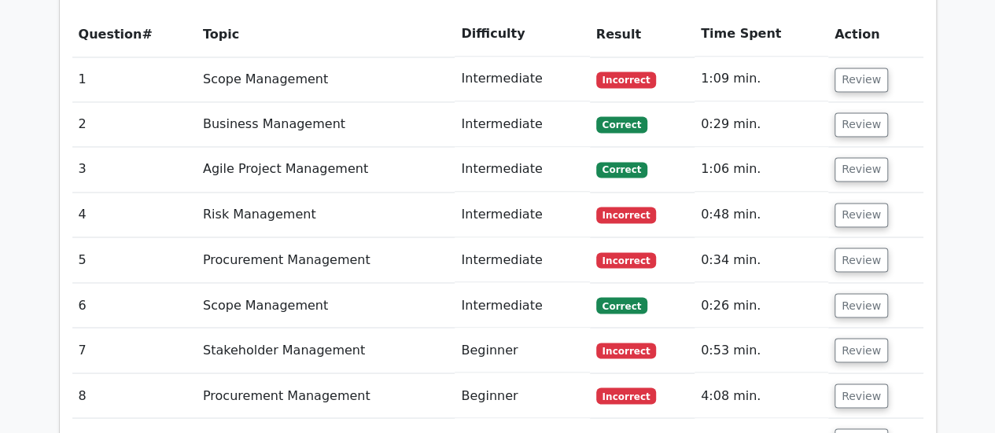
click at [620, 207] on span "Incorrect" at bounding box center [626, 215] width 61 height 16
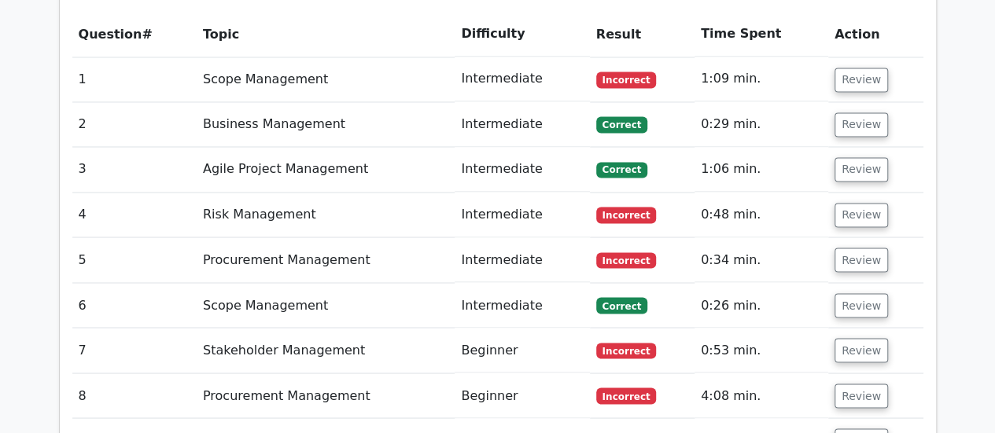
click at [620, 207] on span "Incorrect" at bounding box center [626, 215] width 61 height 16
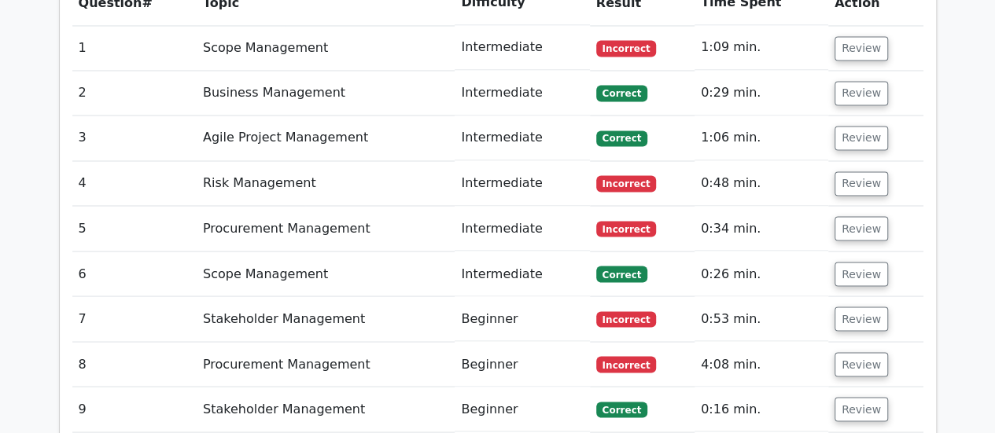
scroll to position [1321, 0]
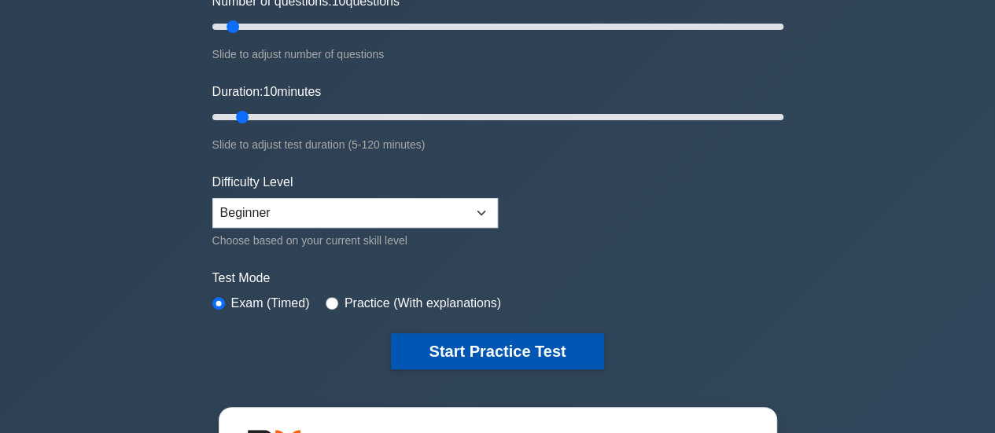
click at [495, 341] on button "Start Practice Test" at bounding box center [497, 351] width 212 height 36
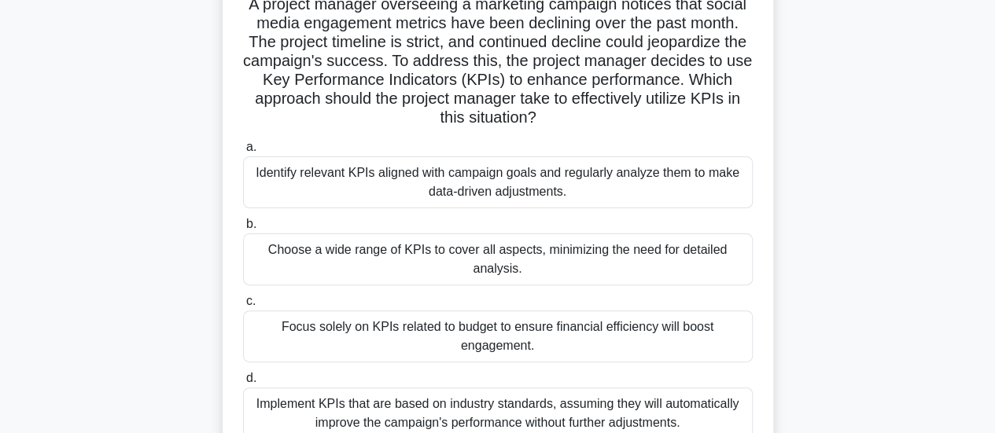
scroll to position [126, 0]
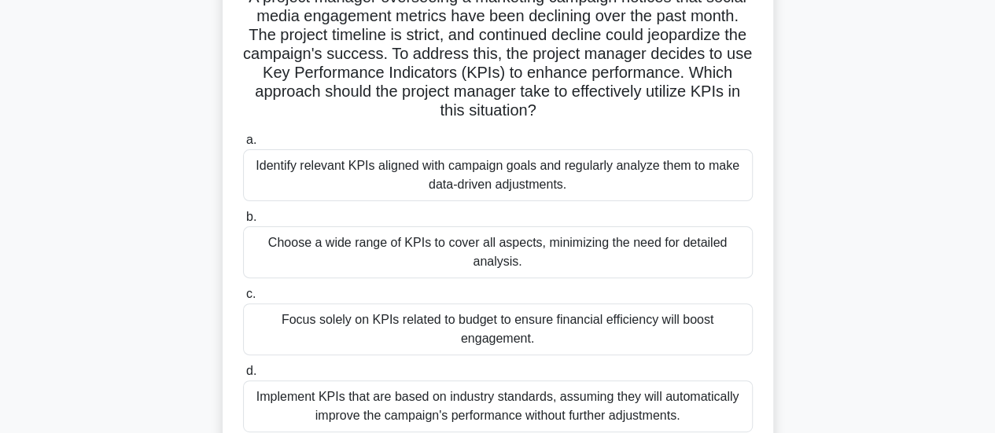
click at [554, 184] on div "Identify relevant KPIs aligned with campaign goals and regularly analyze them t…" at bounding box center [498, 175] width 510 height 52
click at [243, 145] on input "a. Identify relevant KPIs aligned with campaign goals and regularly analyze the…" at bounding box center [243, 140] width 0 height 10
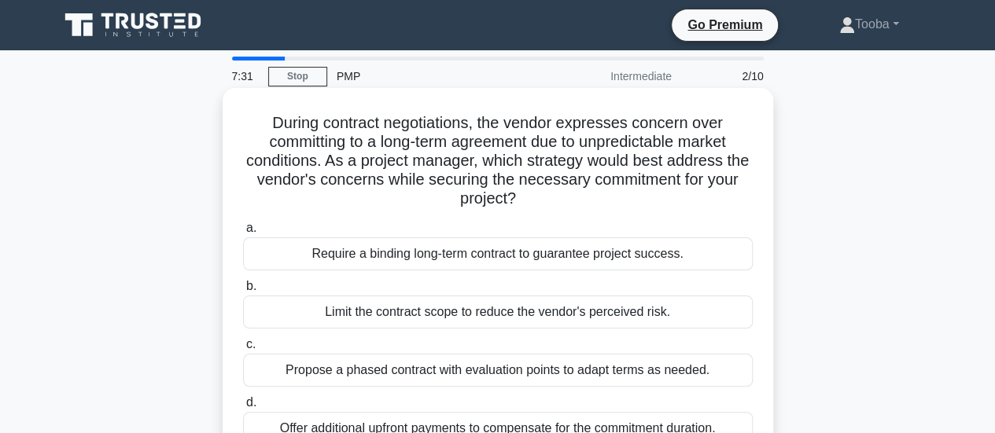
scroll to position [0, 0]
click at [613, 179] on h5 "During contract negotiations, the vendor expresses concern over committing to a…" at bounding box center [497, 161] width 513 height 96
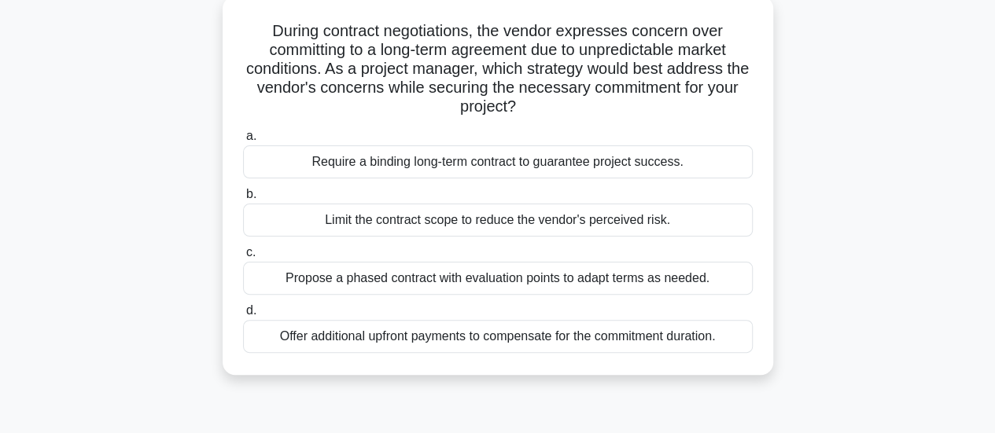
scroll to position [94, 0]
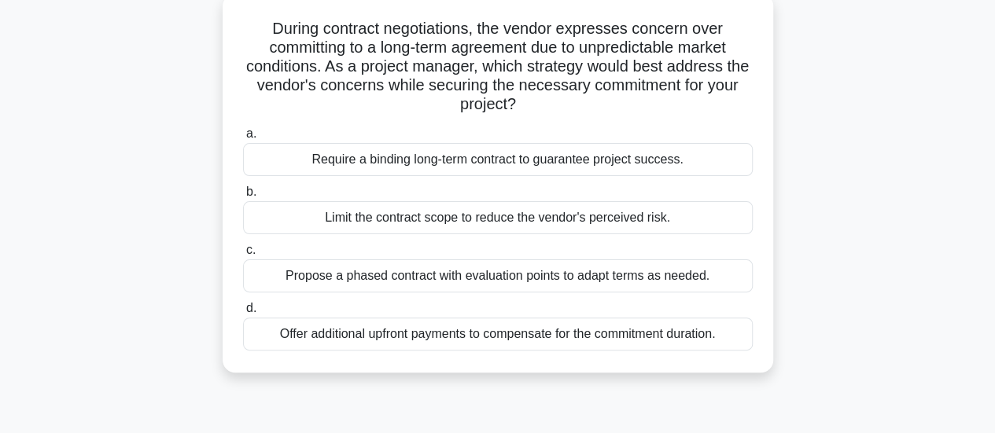
click at [714, 167] on div "Require a binding long-term contract to guarantee project success." at bounding box center [498, 159] width 510 height 33
click at [243, 139] on input "a. Require a binding long-term contract to guarantee project success." at bounding box center [243, 134] width 0 height 10
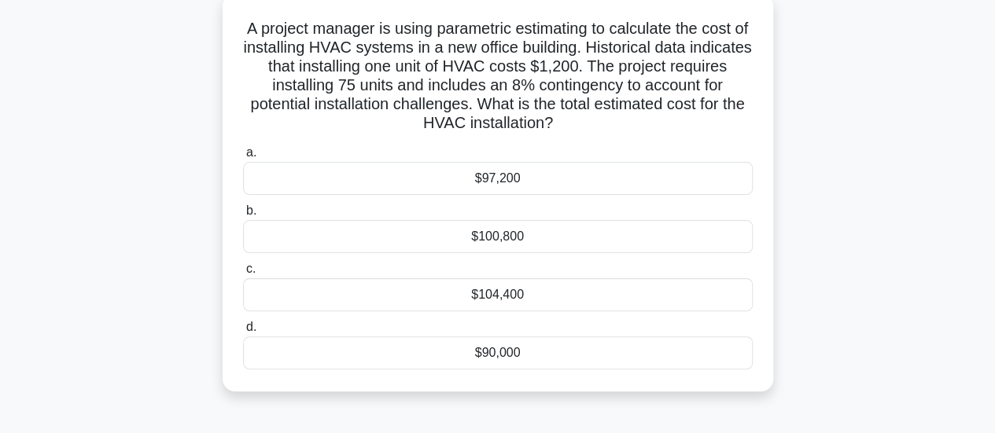
scroll to position [126, 0]
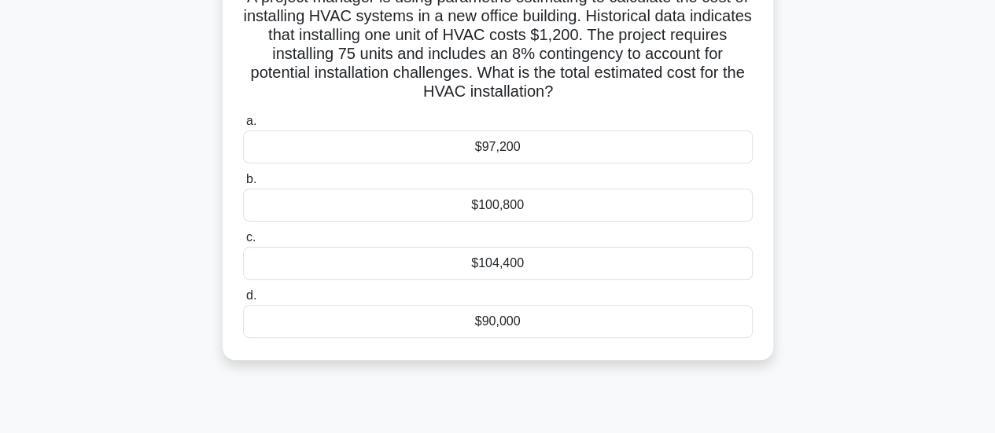
click at [521, 323] on div "$90,000" at bounding box center [498, 321] width 510 height 33
click at [243, 301] on input "d. $90,000" at bounding box center [243, 296] width 0 height 10
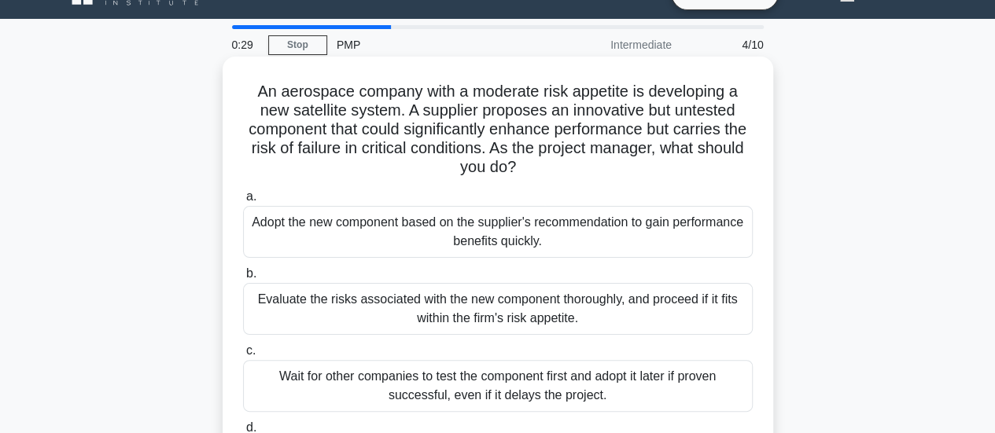
scroll to position [0, 0]
